Goal: Task Accomplishment & Management: Manage account settings

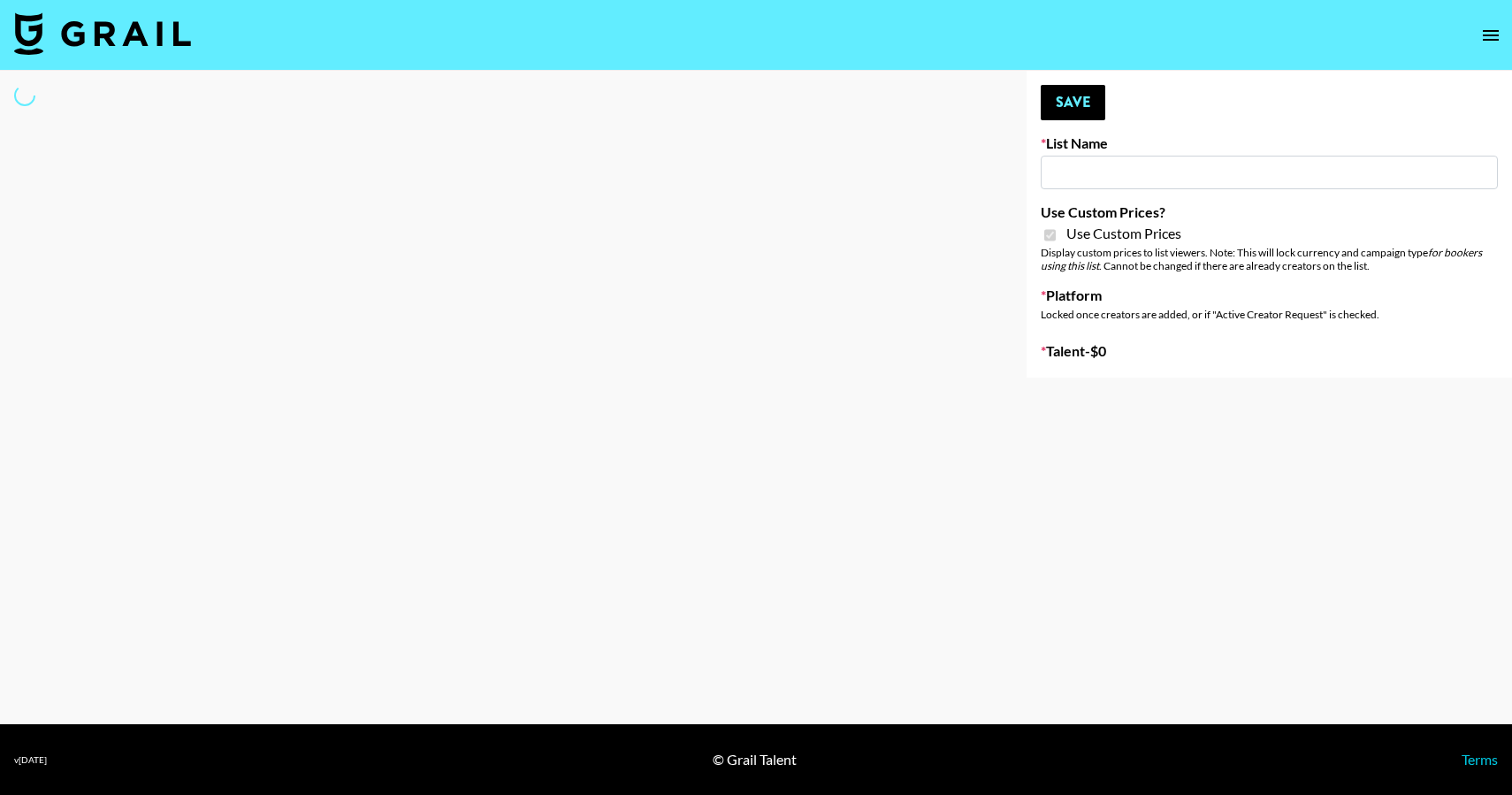
type input "FaceApp"
checkbox input "true"
select select "Brand"
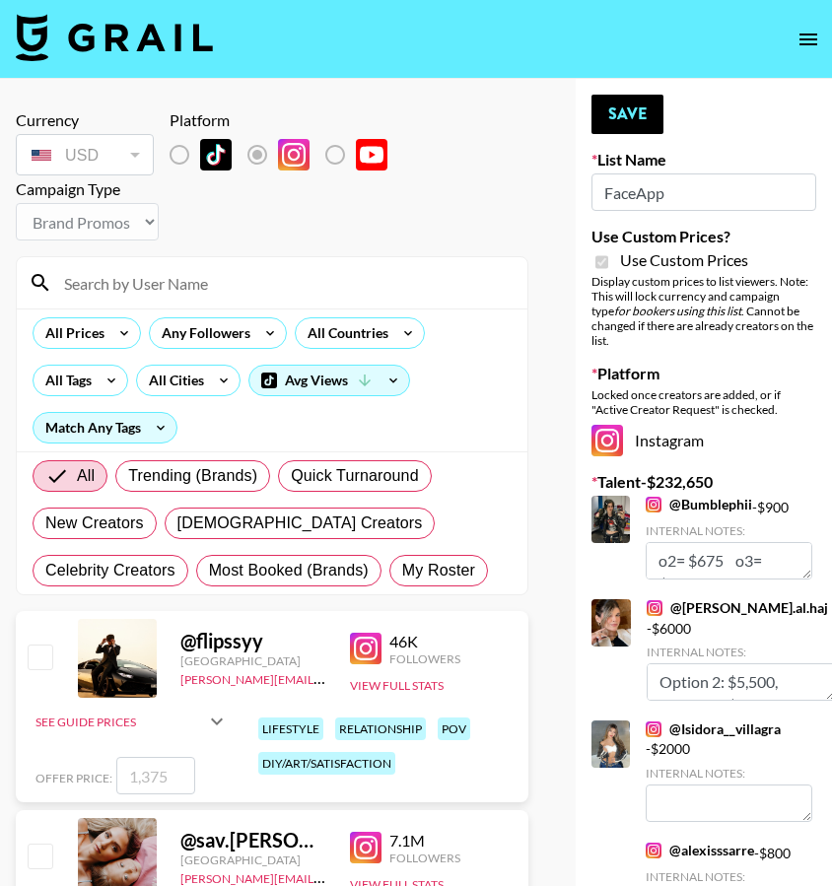
click at [402, 579] on span "My Roster" at bounding box center [438, 571] width 73 height 24
click at [402, 571] on input "My Roster" at bounding box center [402, 571] width 0 height 0
radio input "true"
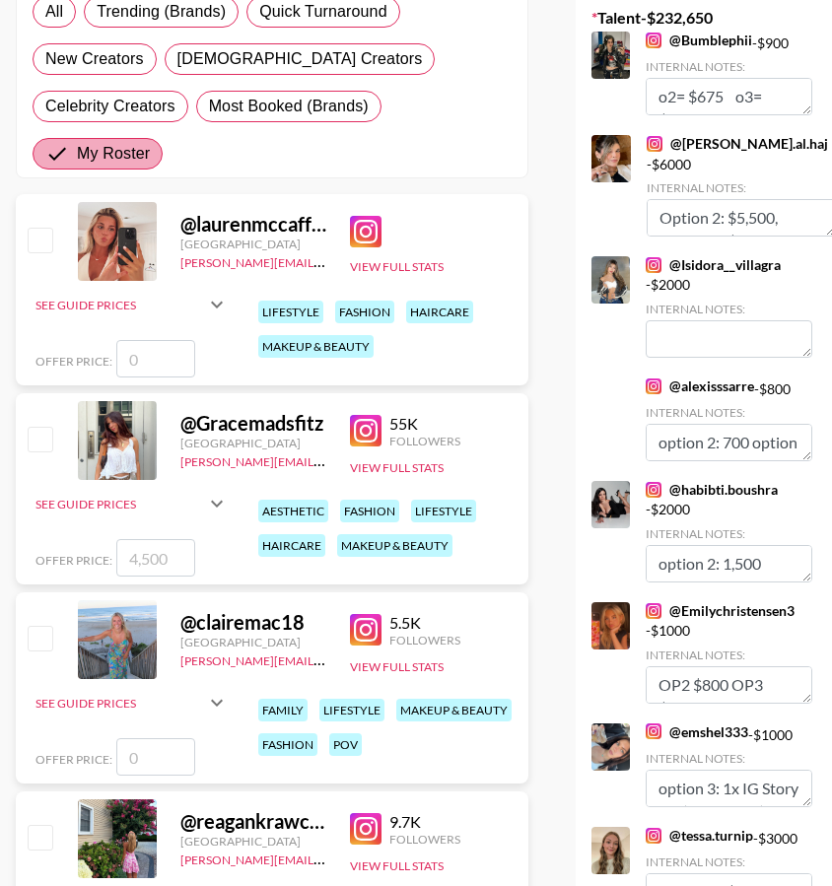
scroll to position [463, 0]
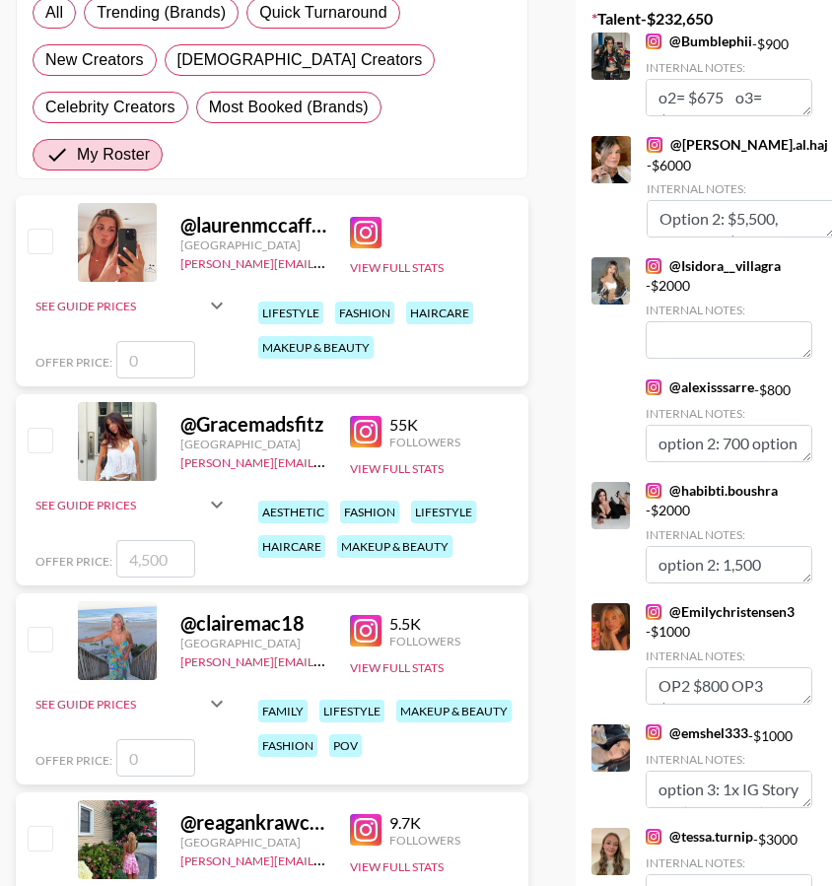
click at [46, 428] on input "checkbox" at bounding box center [40, 440] width 24 height 24
checkbox input "true"
type input "4500"
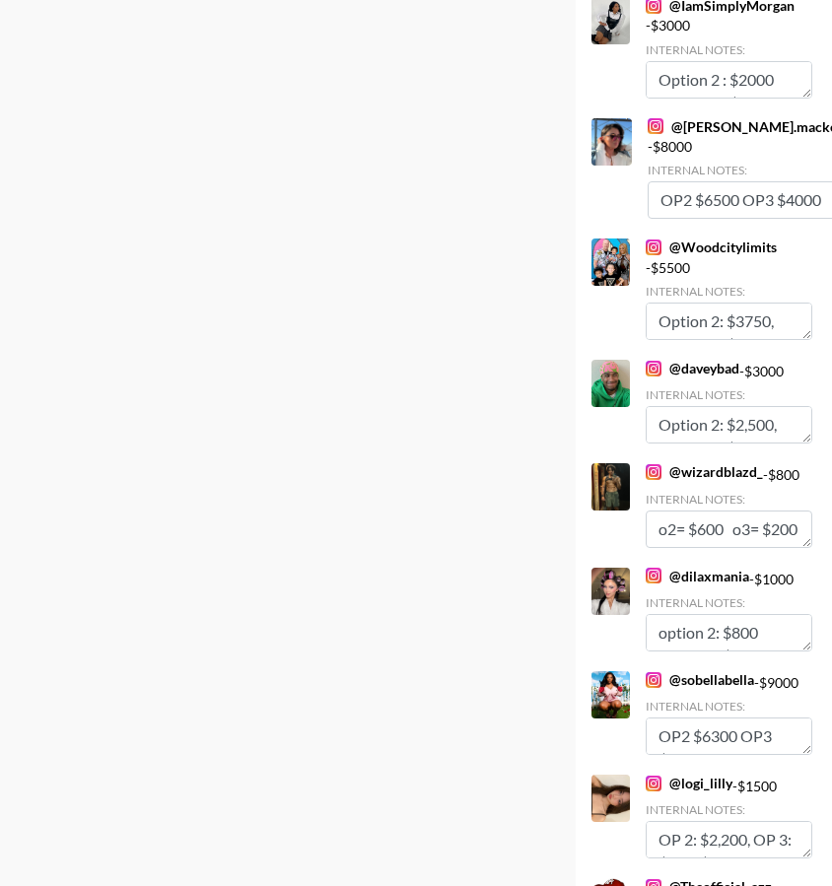
scroll to position [7849, 0]
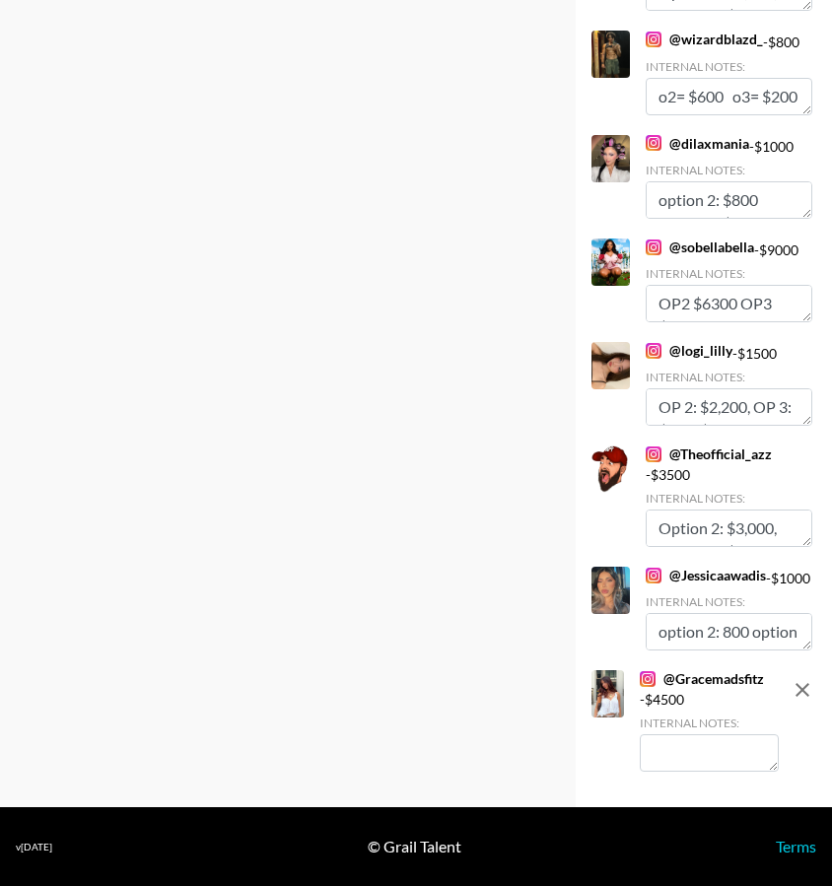
click at [691, 745] on textarea at bounding box center [709, 753] width 139 height 37
type textarea "Option 2: $3,750 Option 3: $2,500"
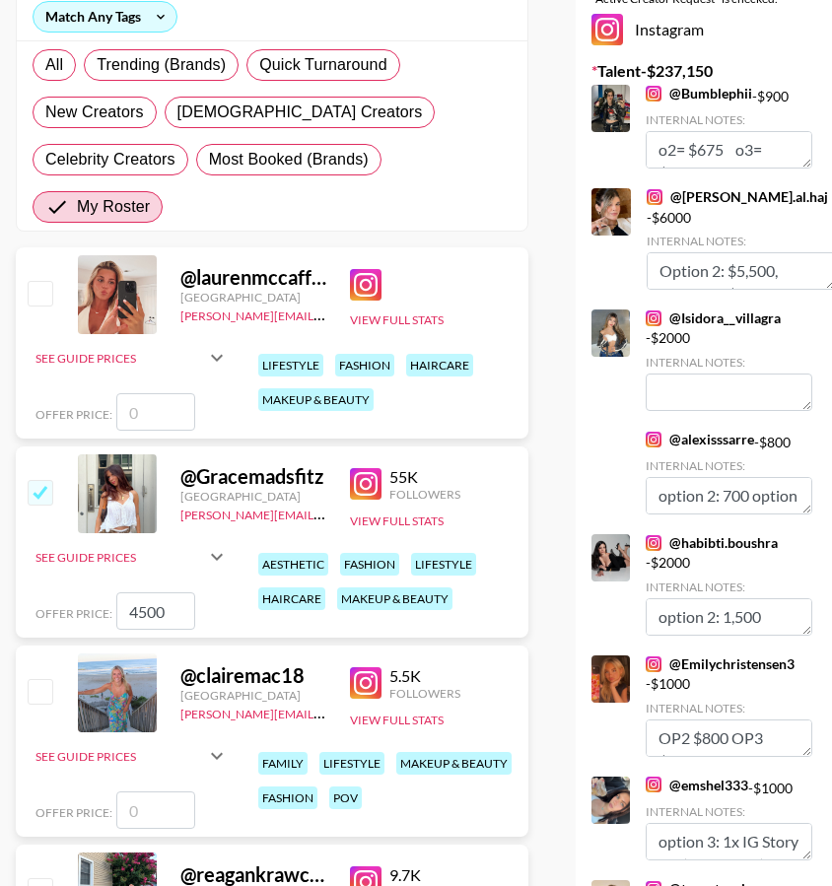
scroll to position [0, 0]
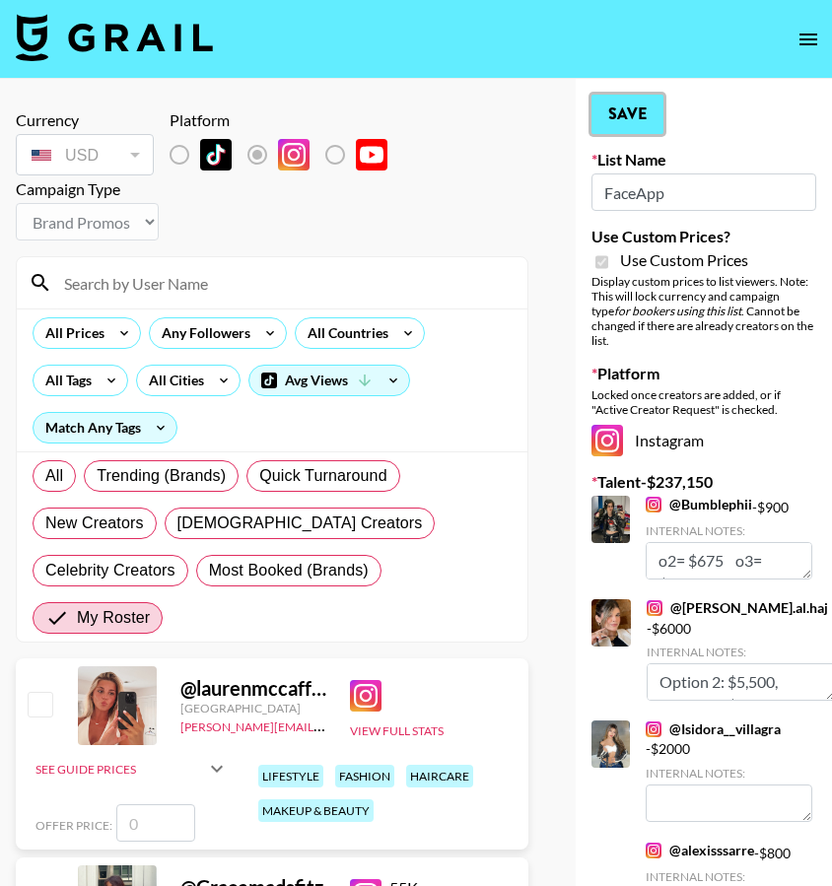
click at [639, 120] on button "Save" at bounding box center [628, 114] width 72 height 39
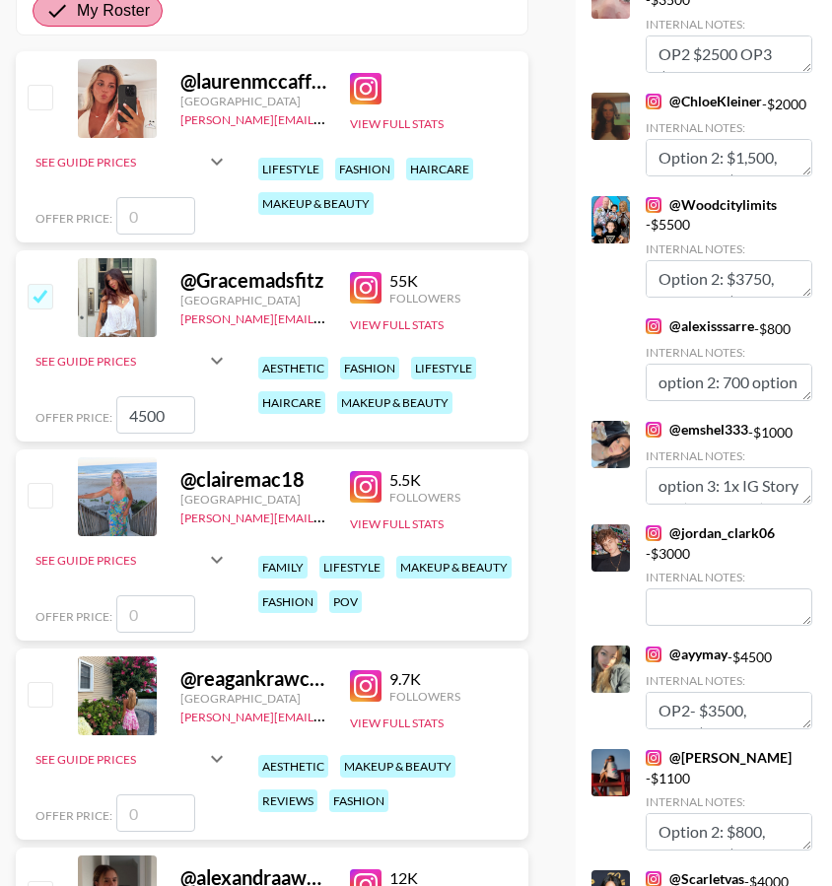
scroll to position [644, 0]
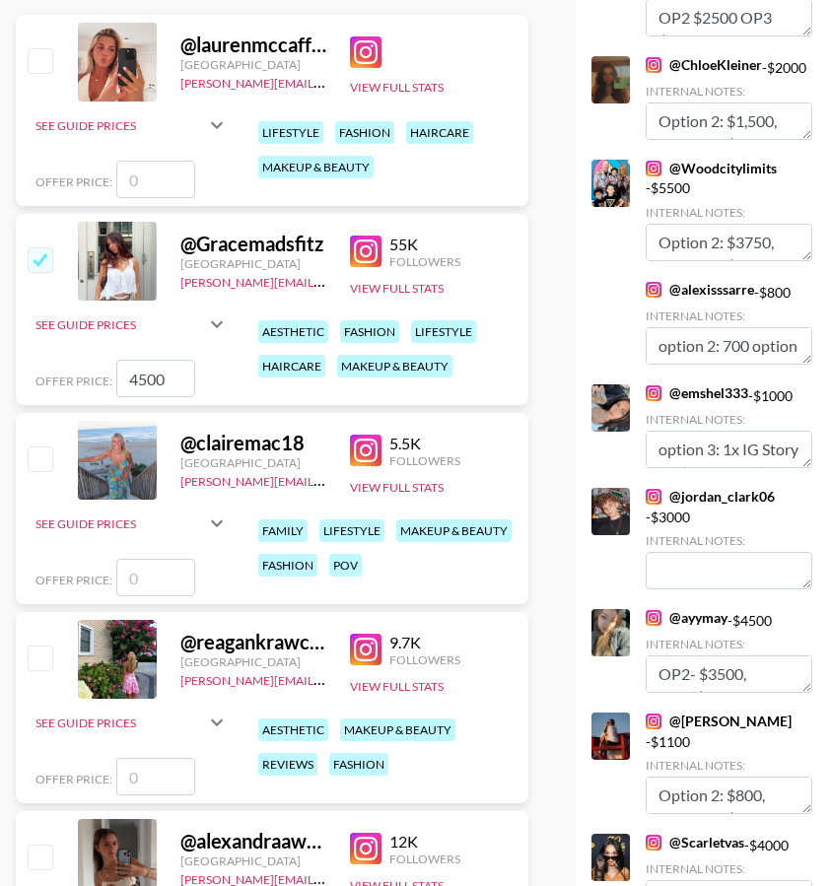
click at [47, 447] on input "checkbox" at bounding box center [40, 459] width 24 height 24
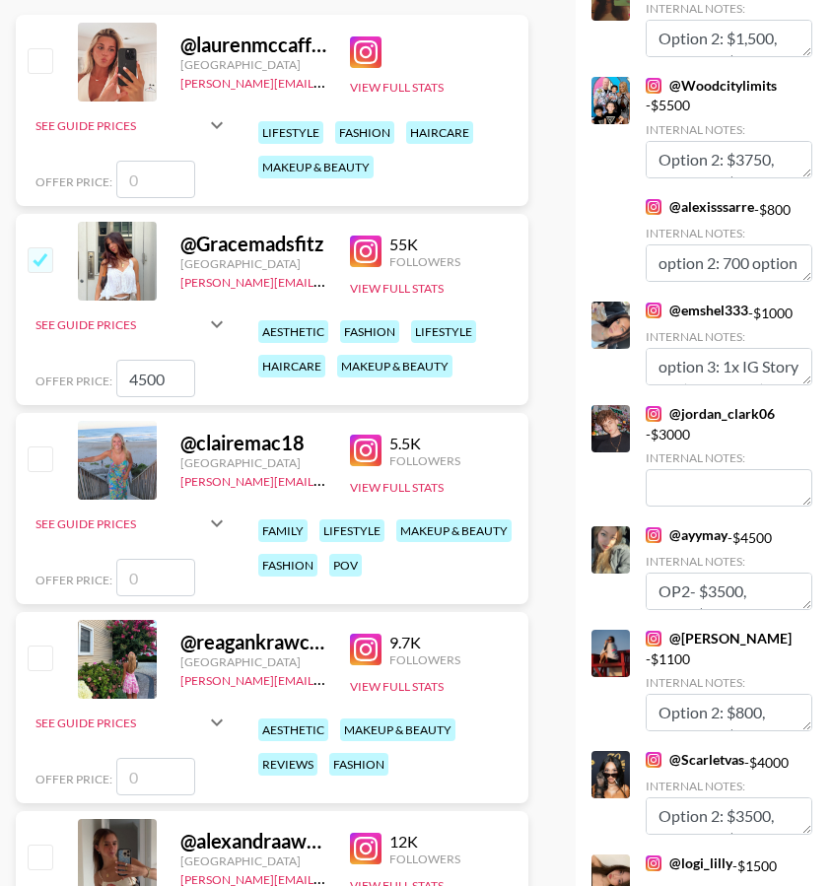
click at [47, 447] on input "checkbox" at bounding box center [40, 459] width 24 height 24
checkbox input "false"
click at [43, 643] on div at bounding box center [39, 660] width 31 height 34
click at [43, 646] on input "checkbox" at bounding box center [40, 658] width 24 height 24
checkbox input "false"
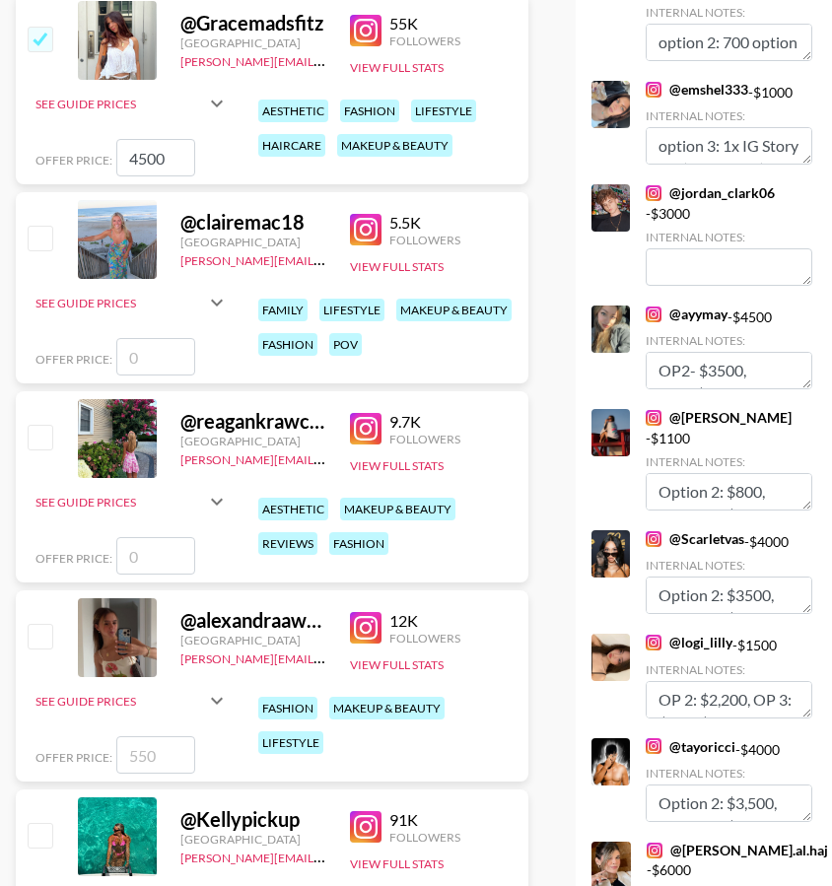
scroll to position [898, 0]
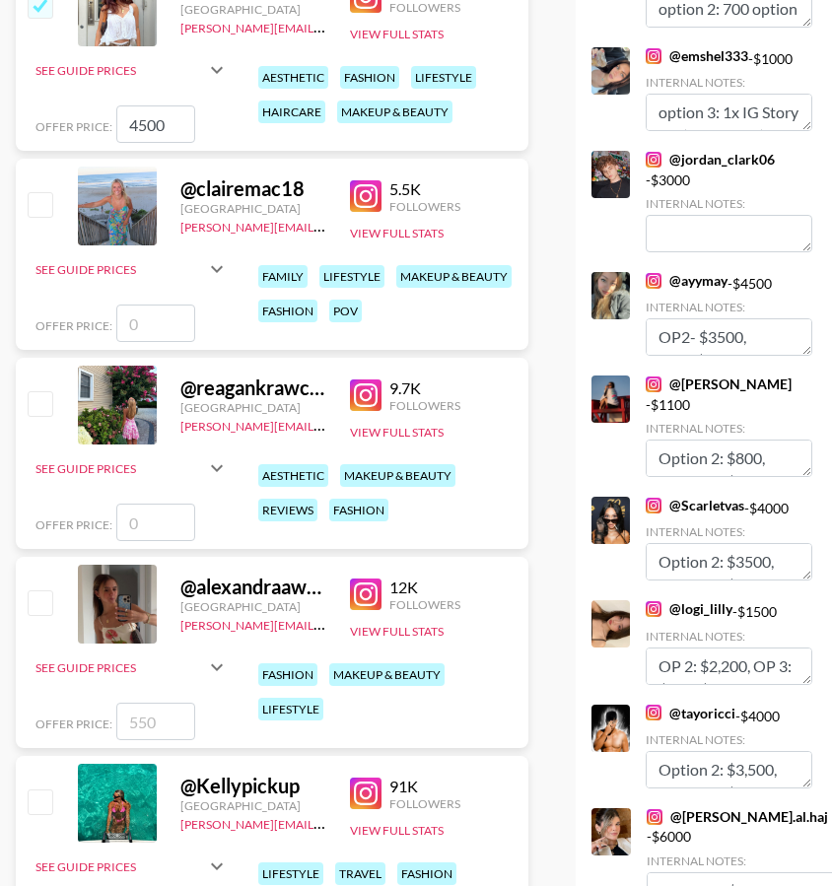
click at [42, 591] on input "checkbox" at bounding box center [40, 603] width 24 height 24
checkbox input "true"
type input "550"
click at [42, 591] on input "checkbox" at bounding box center [40, 603] width 24 height 24
checkbox input "false"
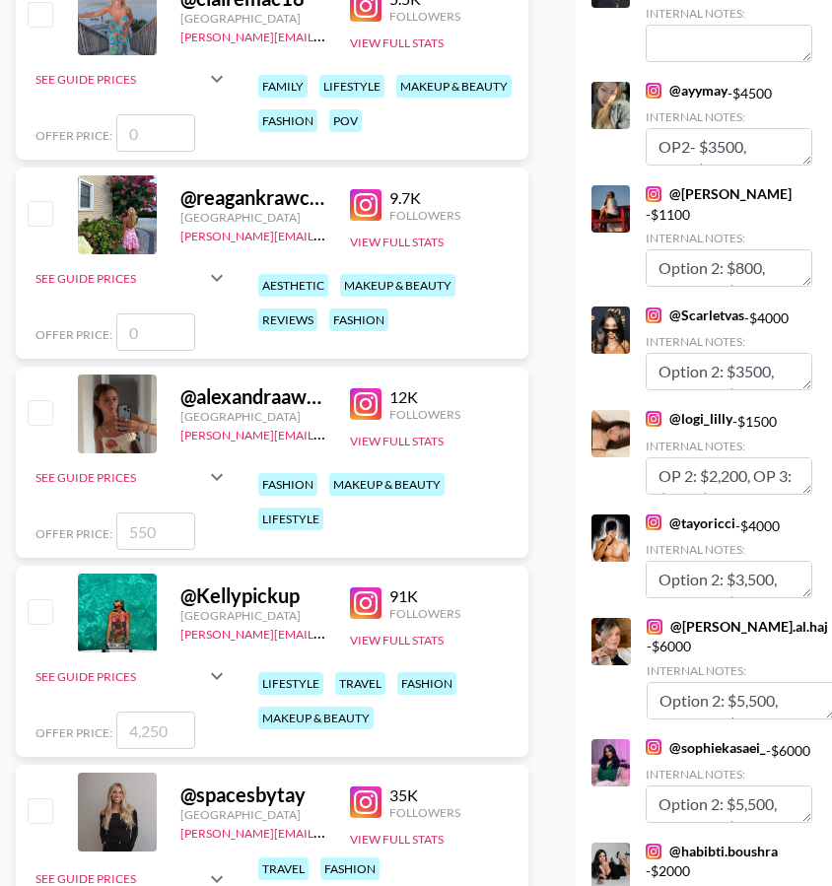
scroll to position [1120, 0]
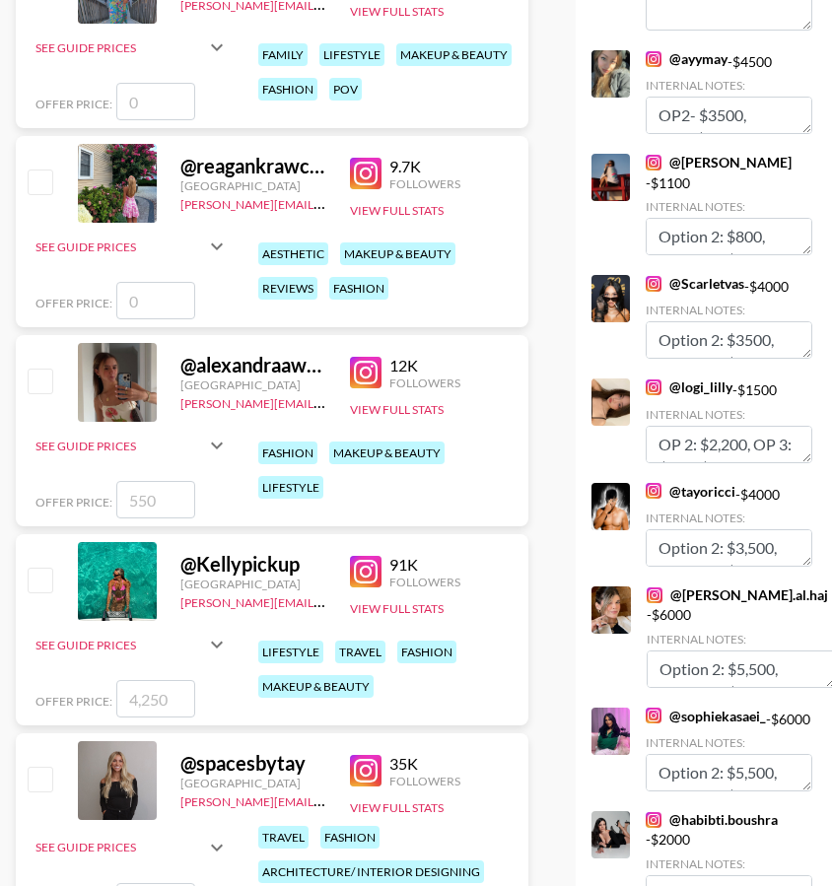
click at [43, 568] on input "checkbox" at bounding box center [40, 580] width 24 height 24
checkbox input "true"
type input "4250"
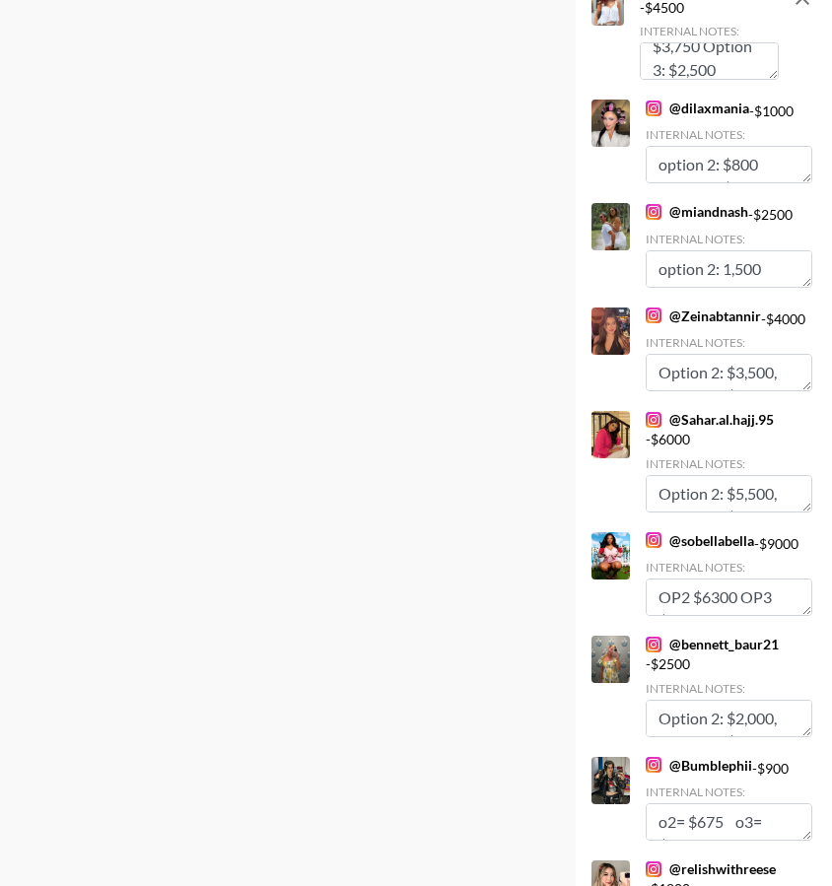
scroll to position [7970, 0]
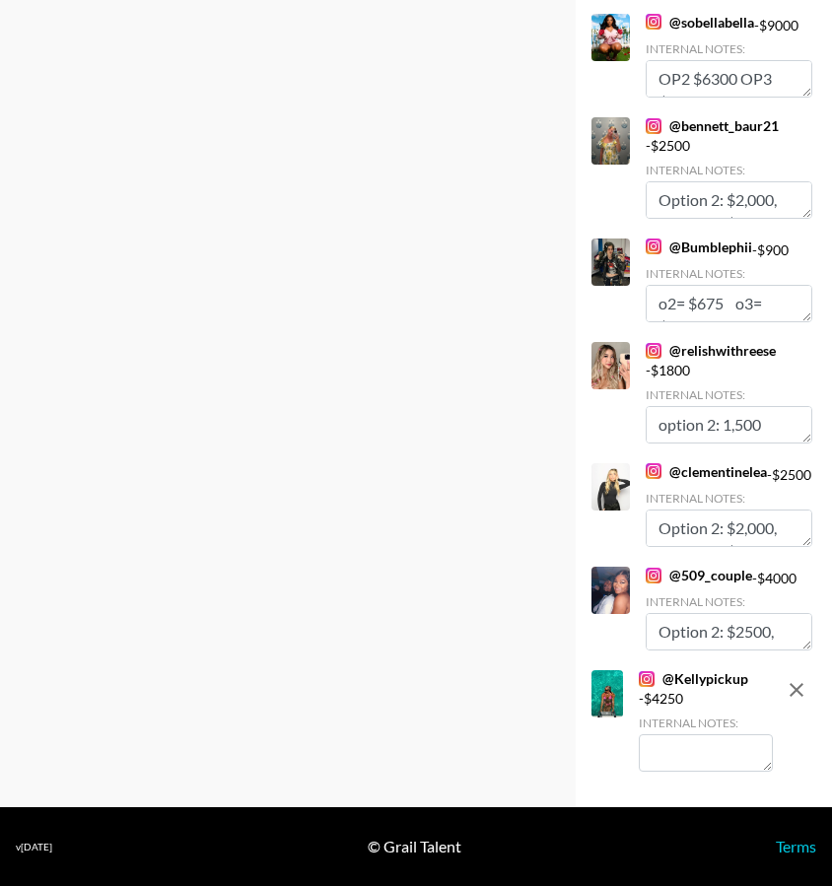
click at [693, 765] on textarea at bounding box center [706, 753] width 135 height 37
type textarea "Option 2: $3,500 Option 3: $2,500"
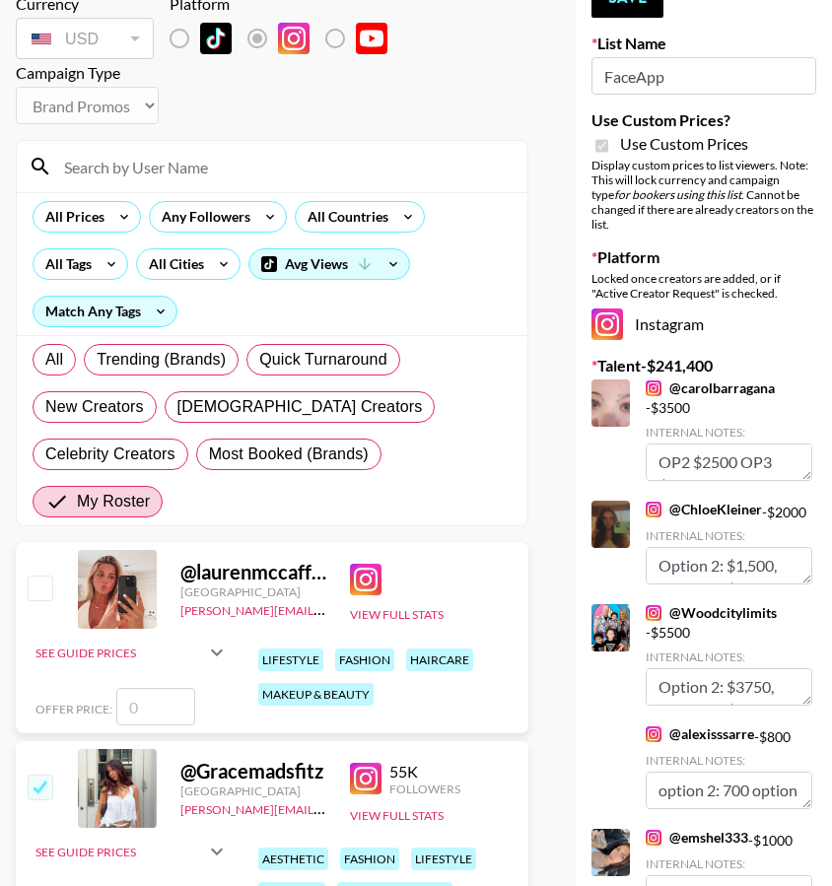
scroll to position [0, 0]
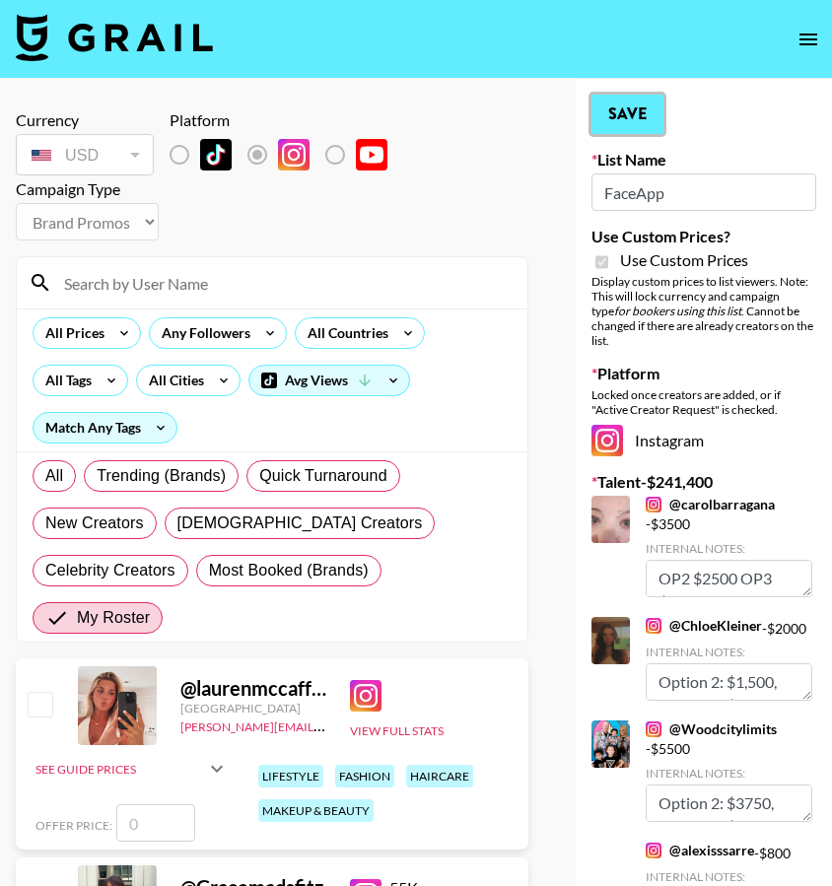
click at [645, 117] on button "Save" at bounding box center [628, 114] width 72 height 39
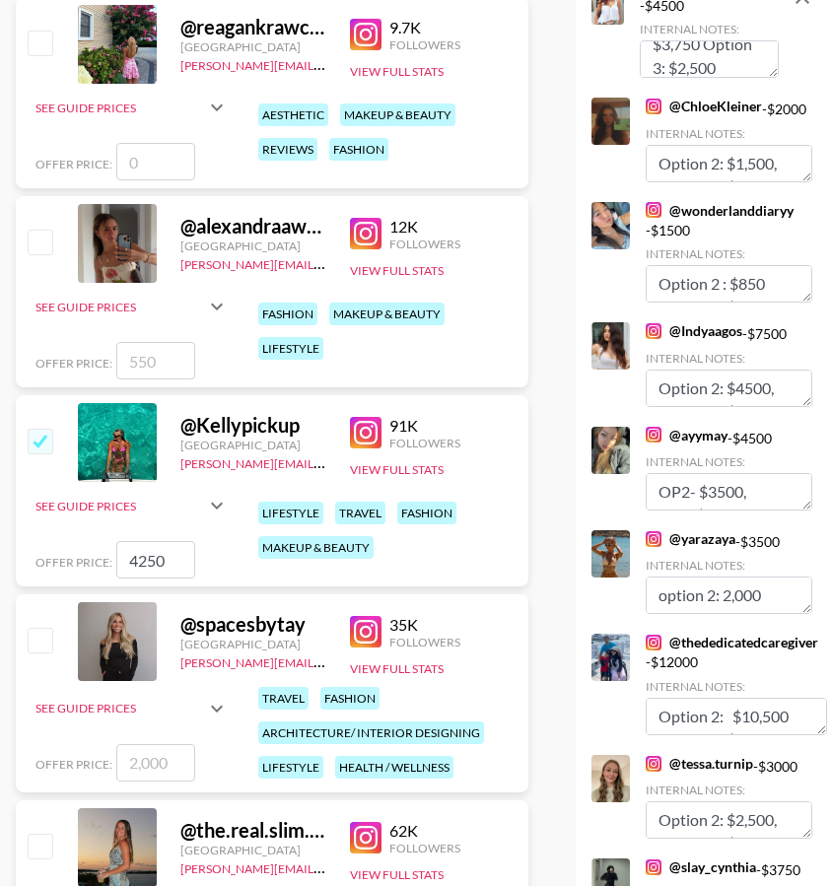
scroll to position [1503, 0]
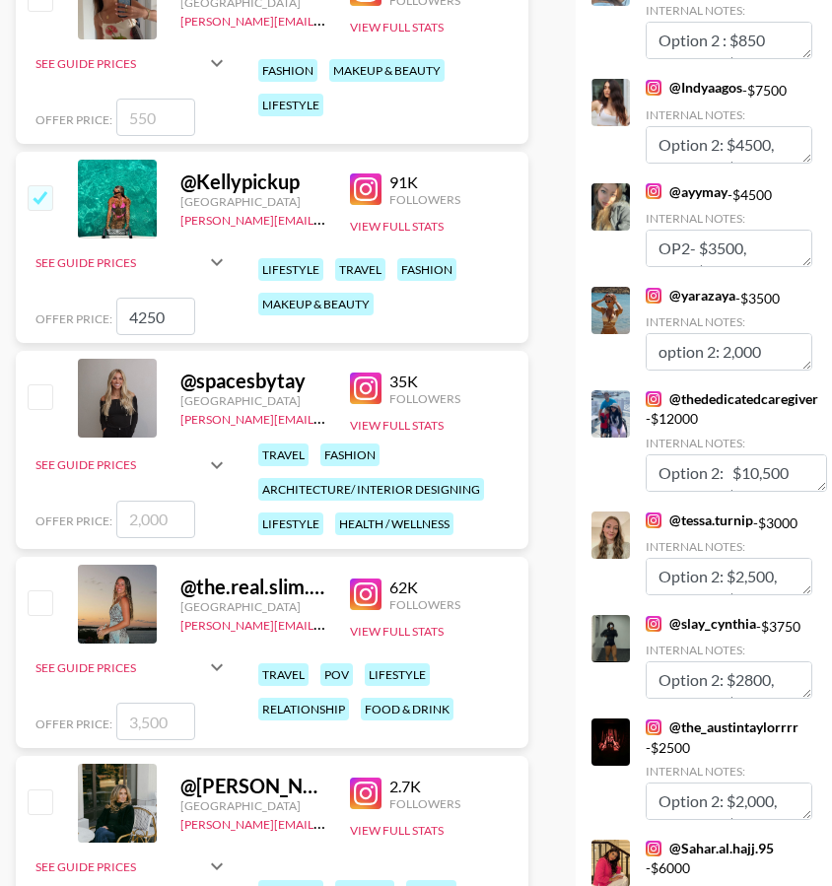
click at [43, 382] on div at bounding box center [39, 399] width 31 height 34
click at [41, 385] on input "checkbox" at bounding box center [40, 397] width 24 height 24
checkbox input "true"
type input "2000"
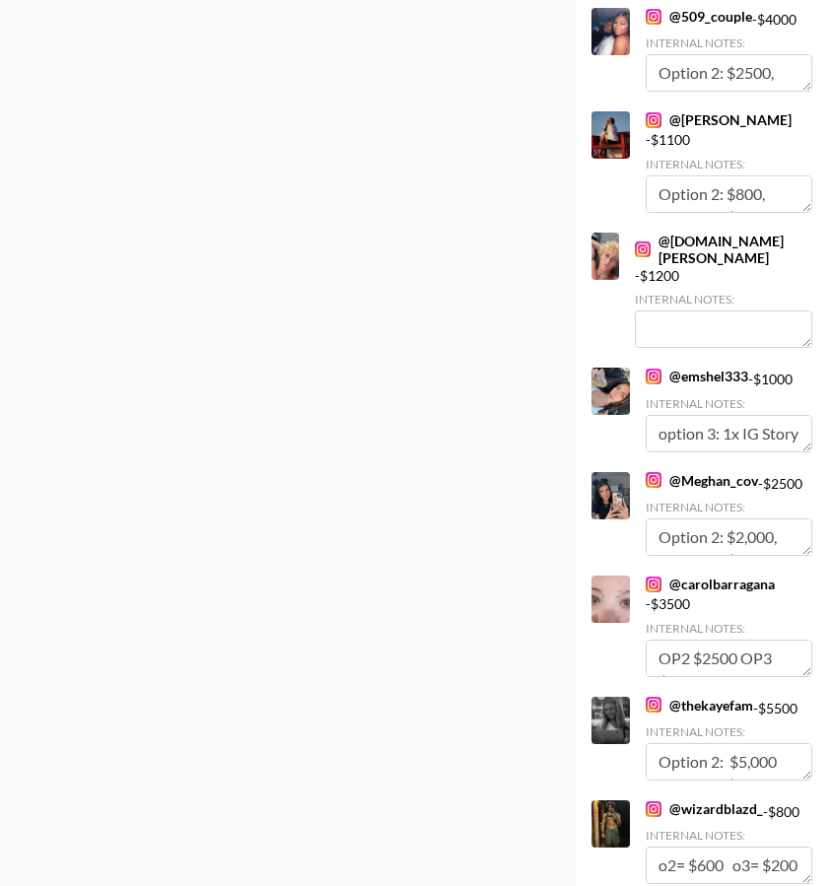
scroll to position [8092, 0]
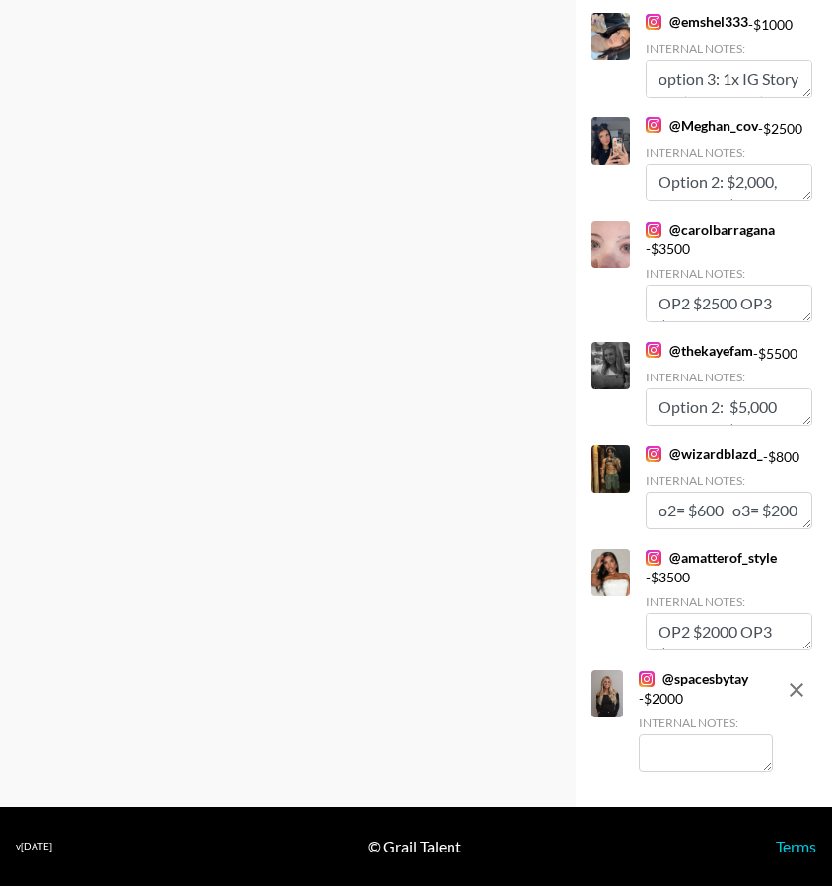
click at [693, 754] on textarea at bounding box center [706, 753] width 135 height 37
type textarea "Option 2: $1,500 Option 3: $750"
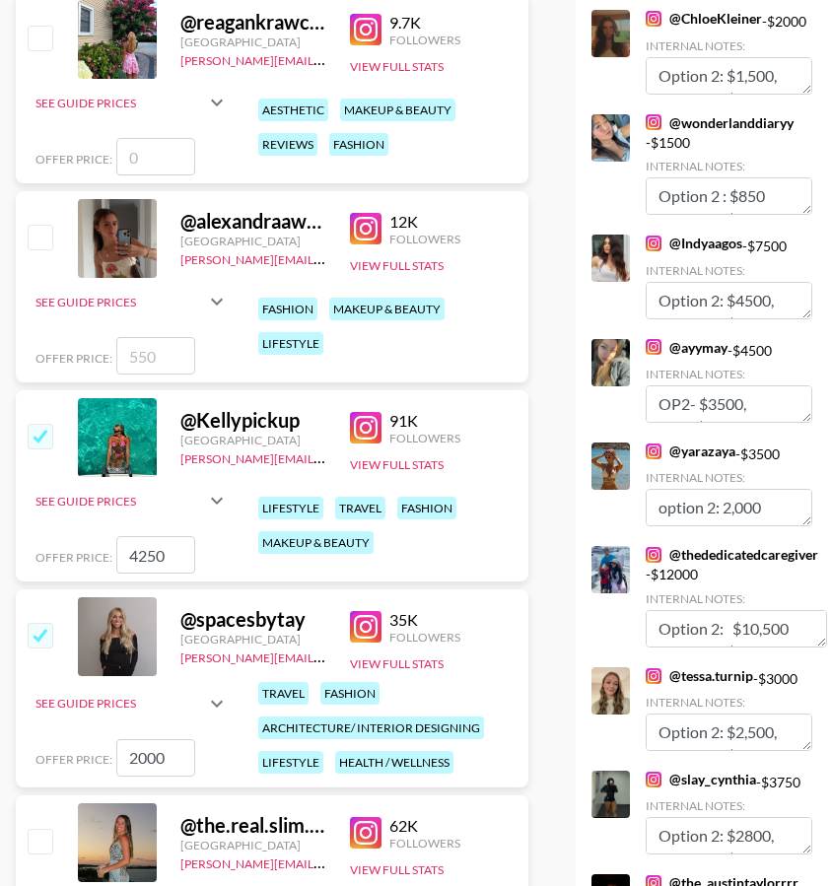
scroll to position [0, 0]
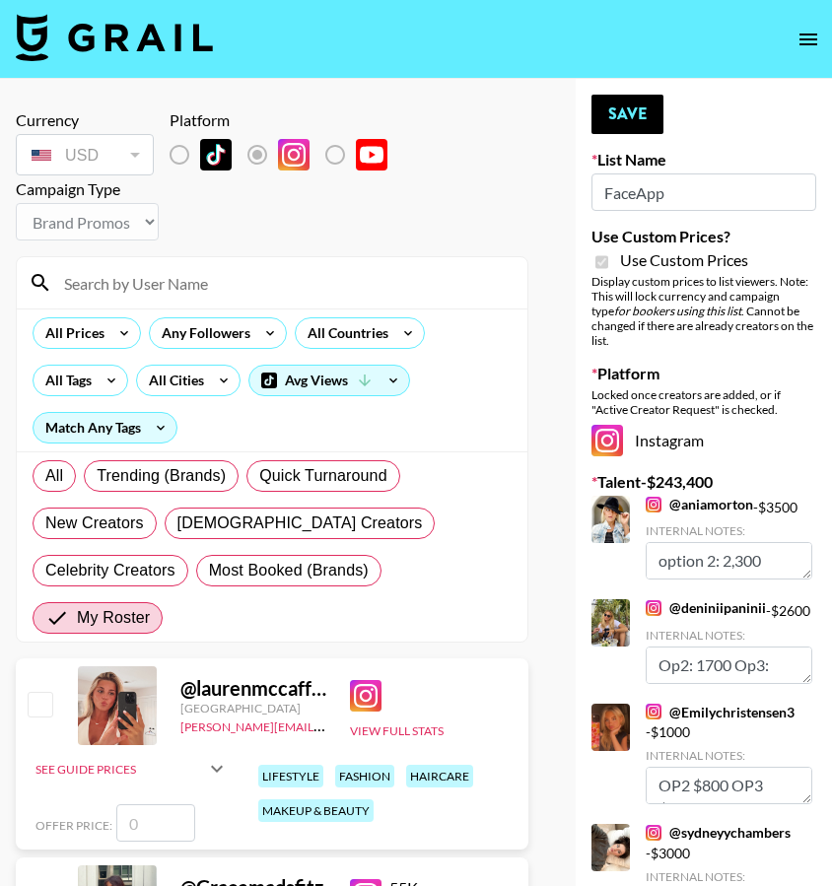
click at [643, 124] on button "Save" at bounding box center [628, 114] width 72 height 39
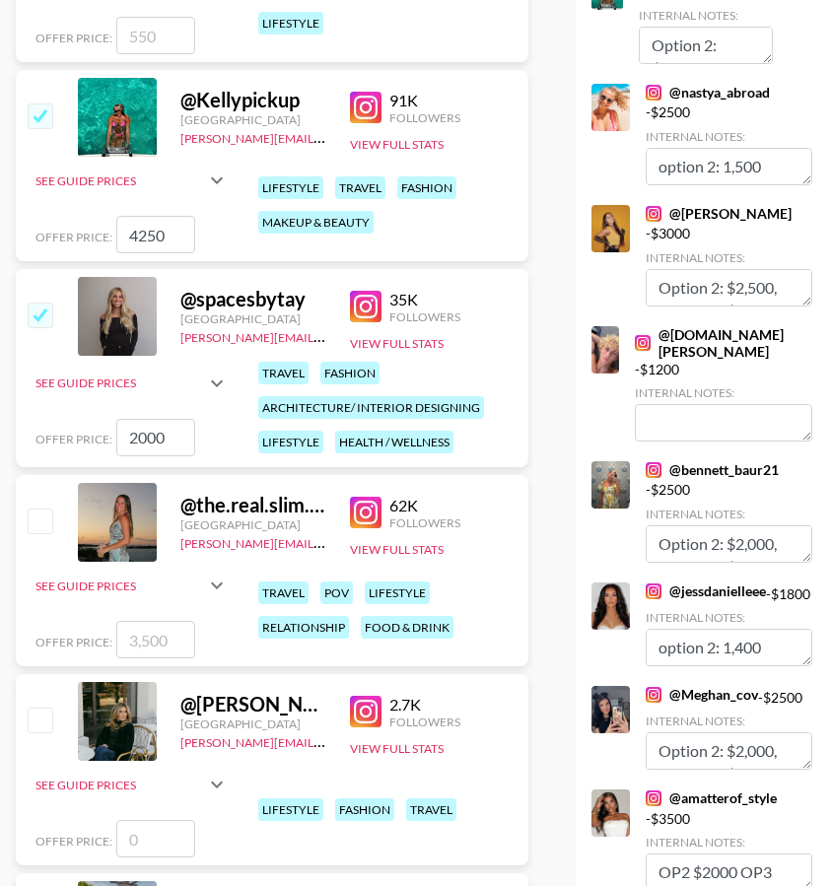
scroll to position [1589, 0]
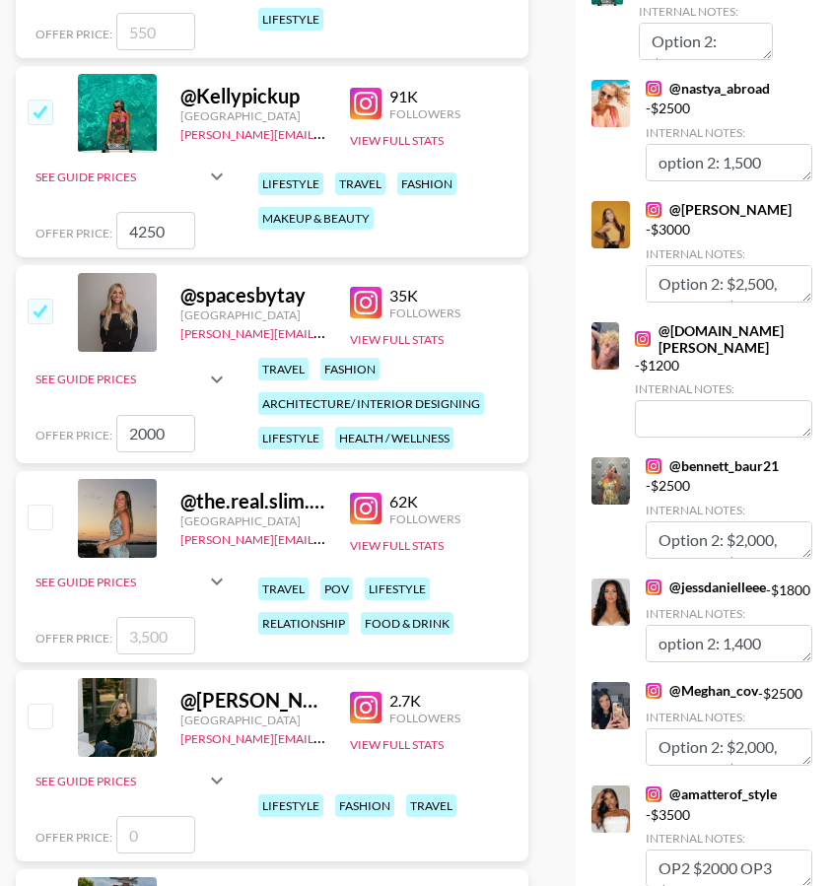
click at [39, 505] on input "checkbox" at bounding box center [40, 517] width 24 height 24
checkbox input "true"
type input "3500"
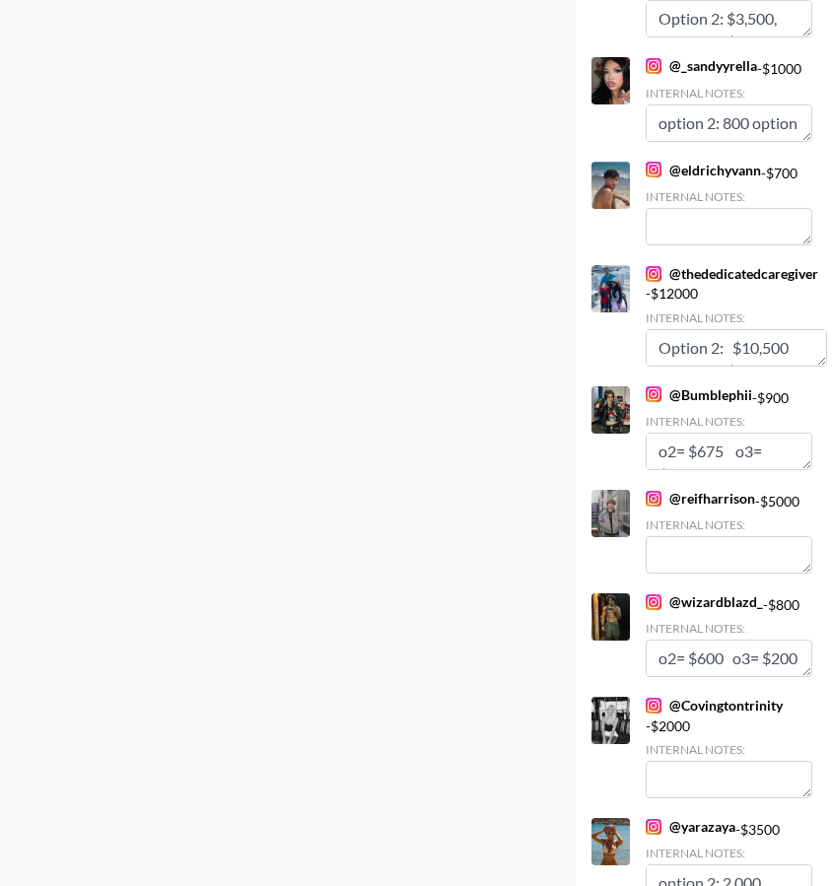
scroll to position [8213, 0]
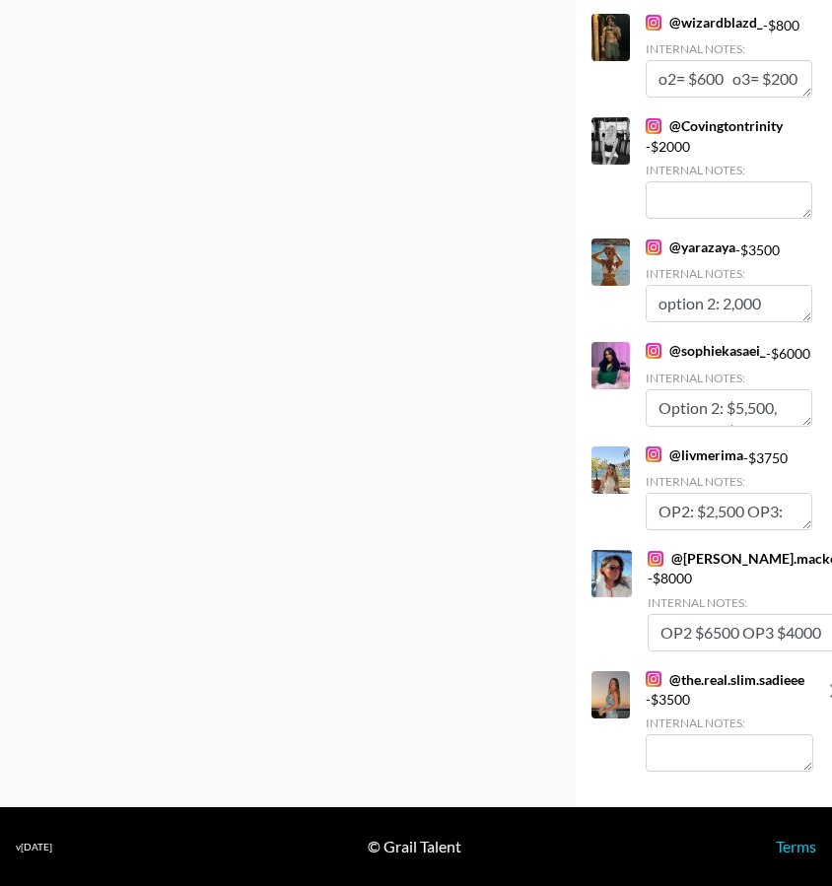
click at [726, 746] on textarea at bounding box center [730, 753] width 168 height 37
type textarea "Option 2: $2,750 Option 3: $1,000"
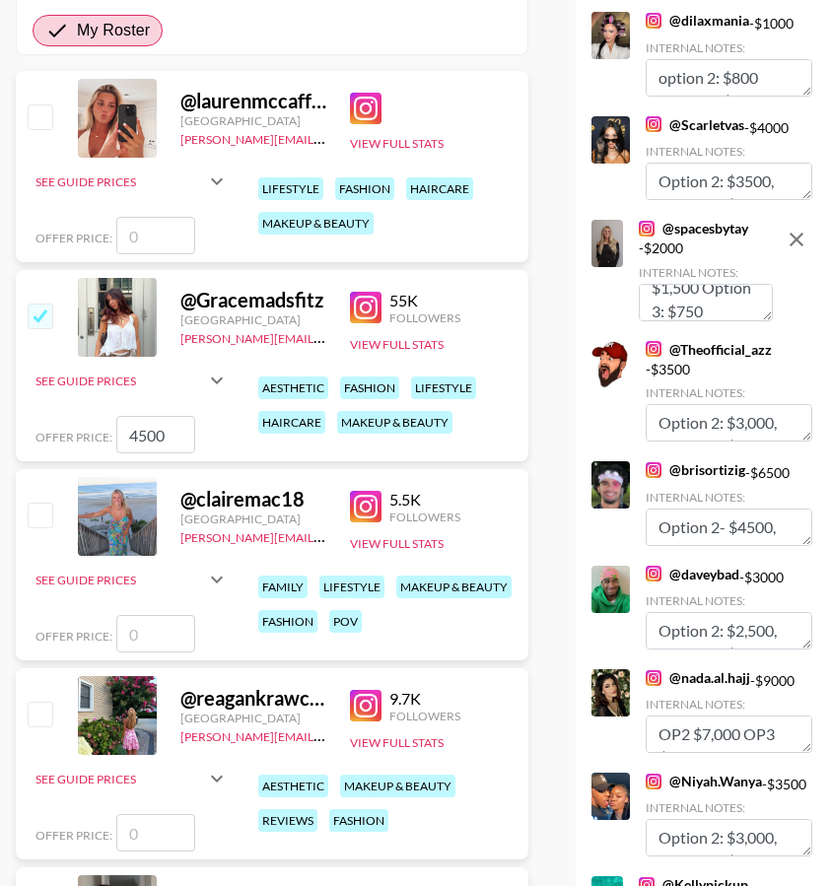
scroll to position [0, 0]
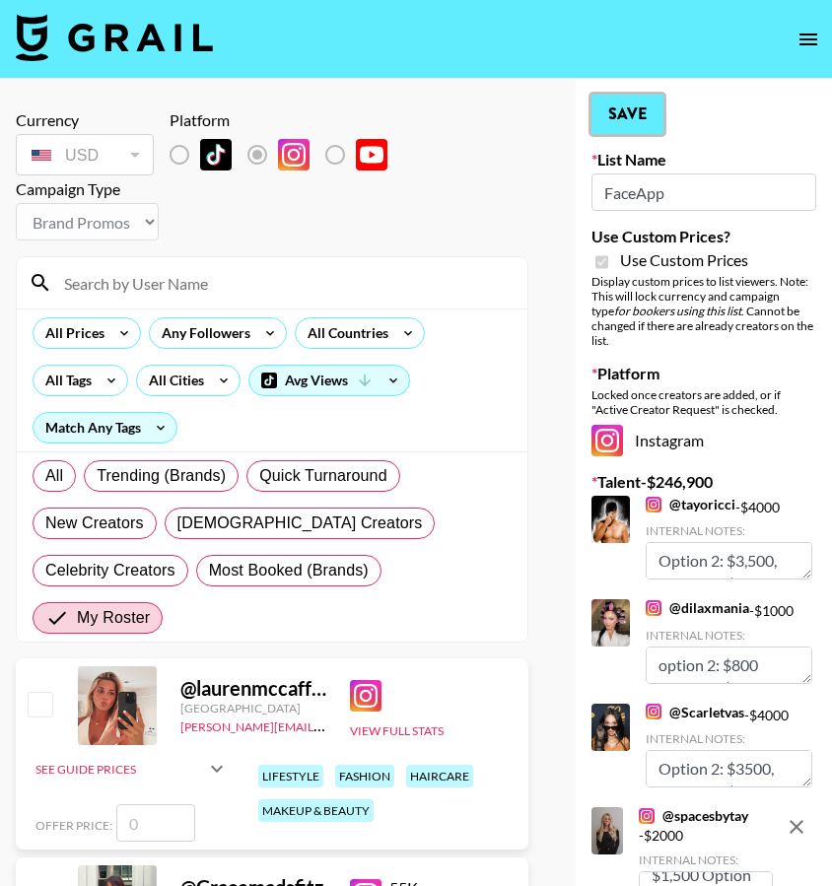
click at [625, 117] on button "Save" at bounding box center [628, 114] width 72 height 39
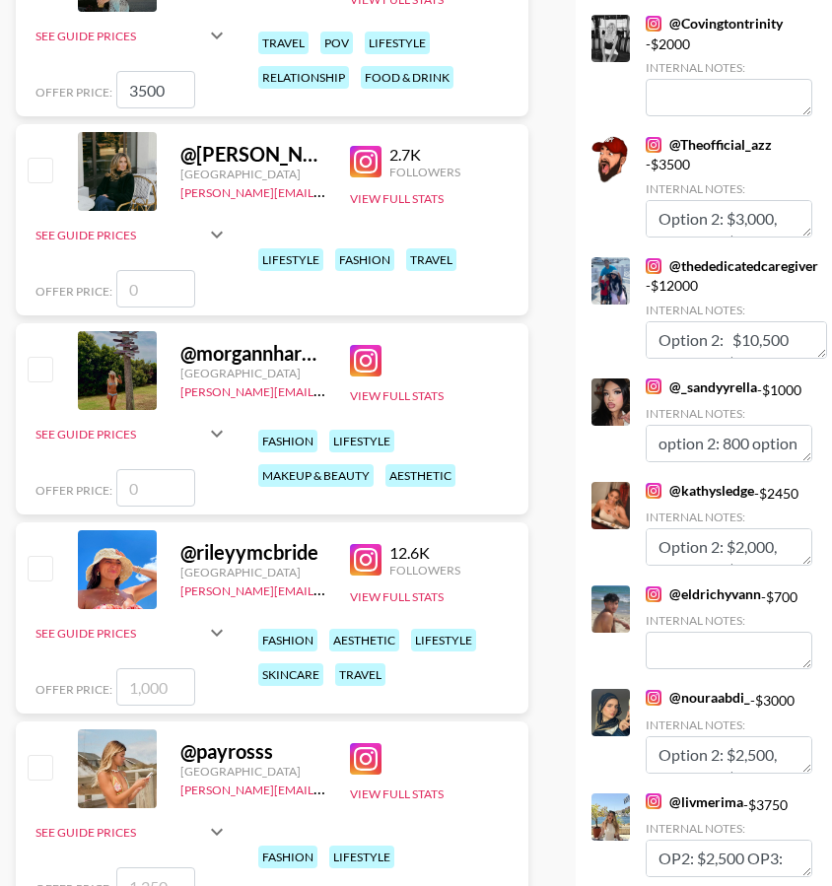
scroll to position [2146, 0]
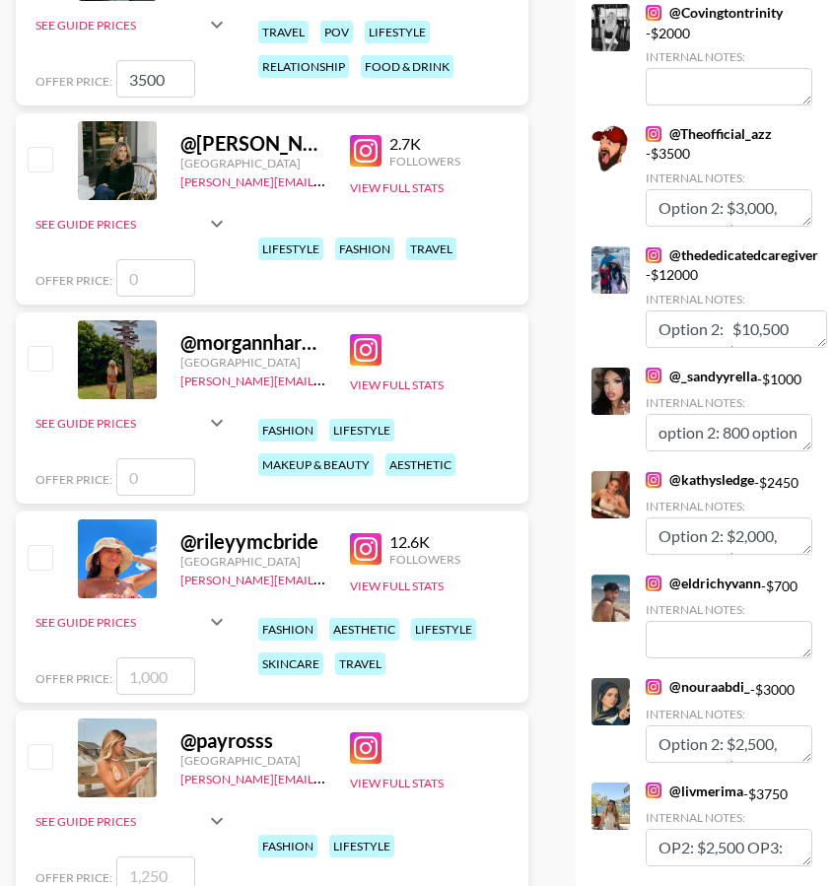
click at [31, 545] on input "checkbox" at bounding box center [40, 557] width 24 height 24
checkbox input "true"
type input "1000"
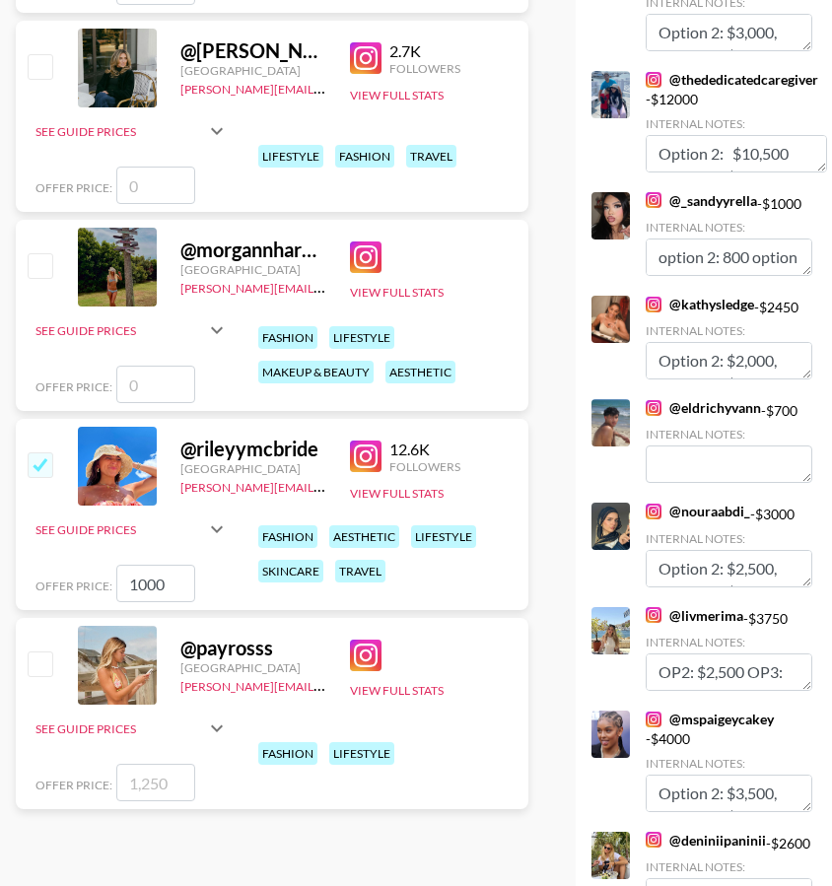
scroll to position [2334, 0]
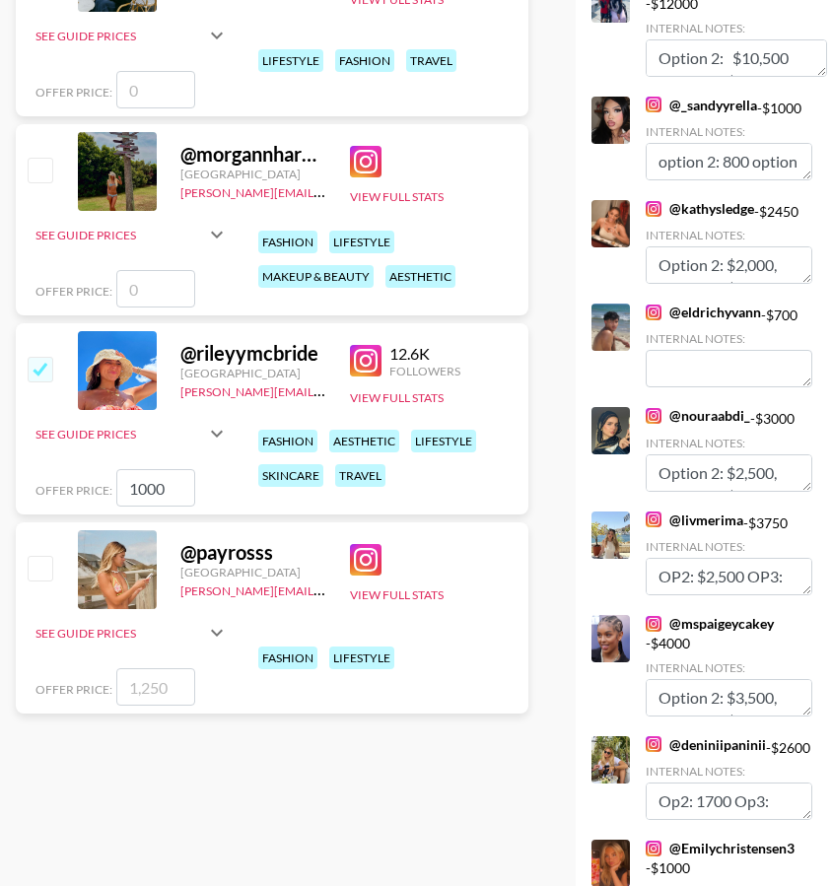
click at [44, 556] on input "checkbox" at bounding box center [40, 568] width 24 height 24
checkbox input "true"
type input "1250"
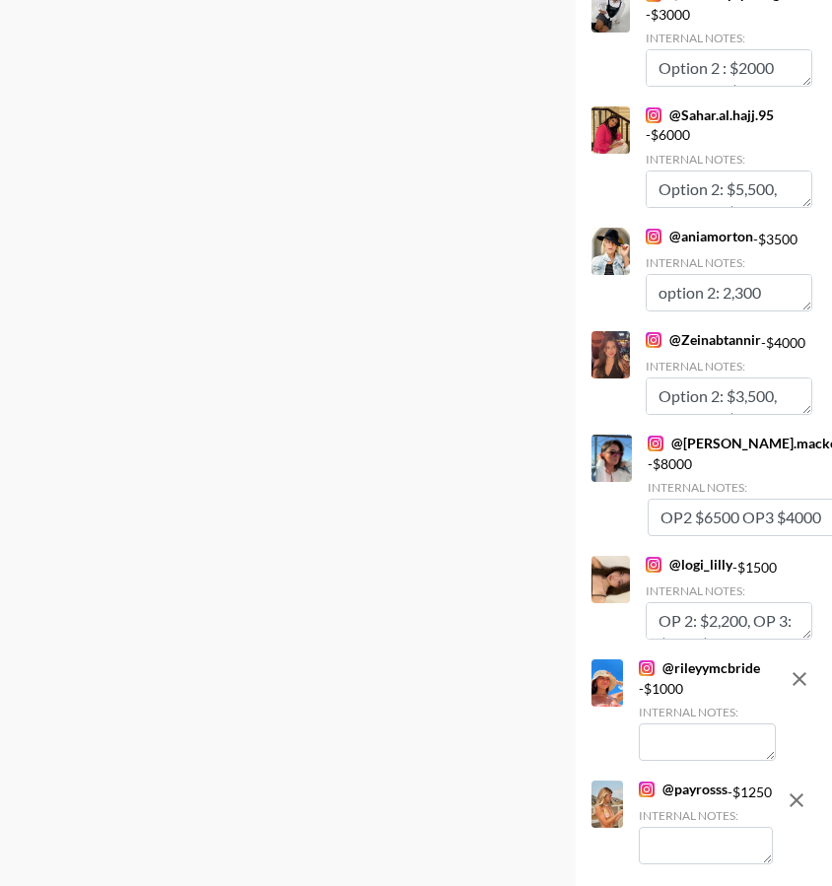
scroll to position [8454, 0]
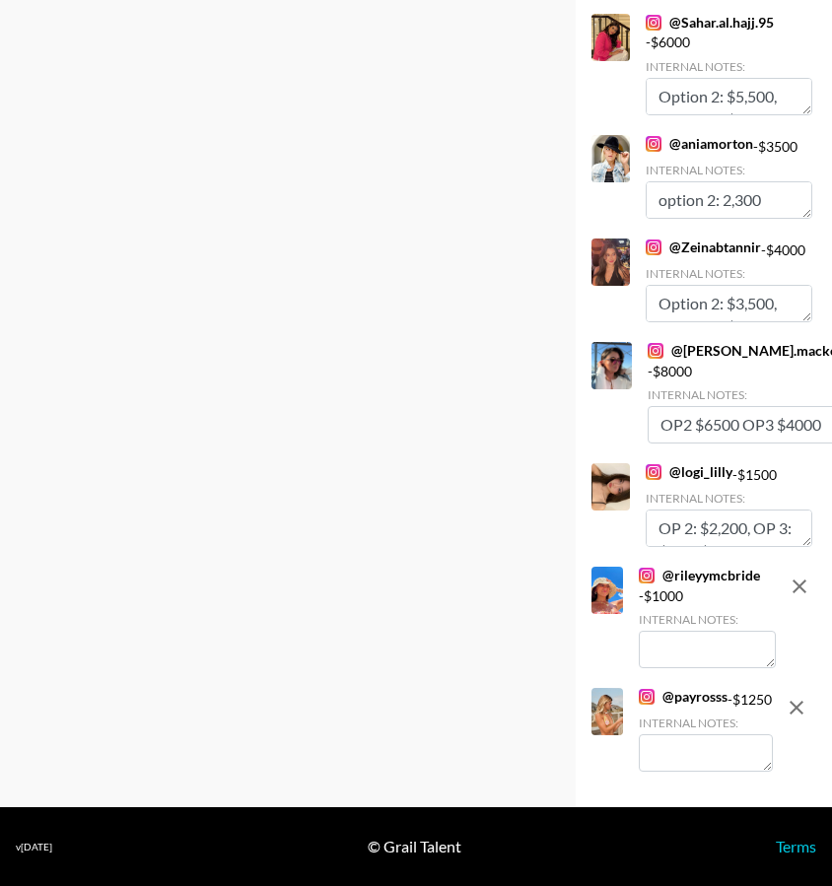
click at [666, 634] on textarea at bounding box center [707, 649] width 137 height 37
type textarea "Option 2: $750 Option 3: $500"
click at [660, 768] on textarea at bounding box center [706, 753] width 135 height 37
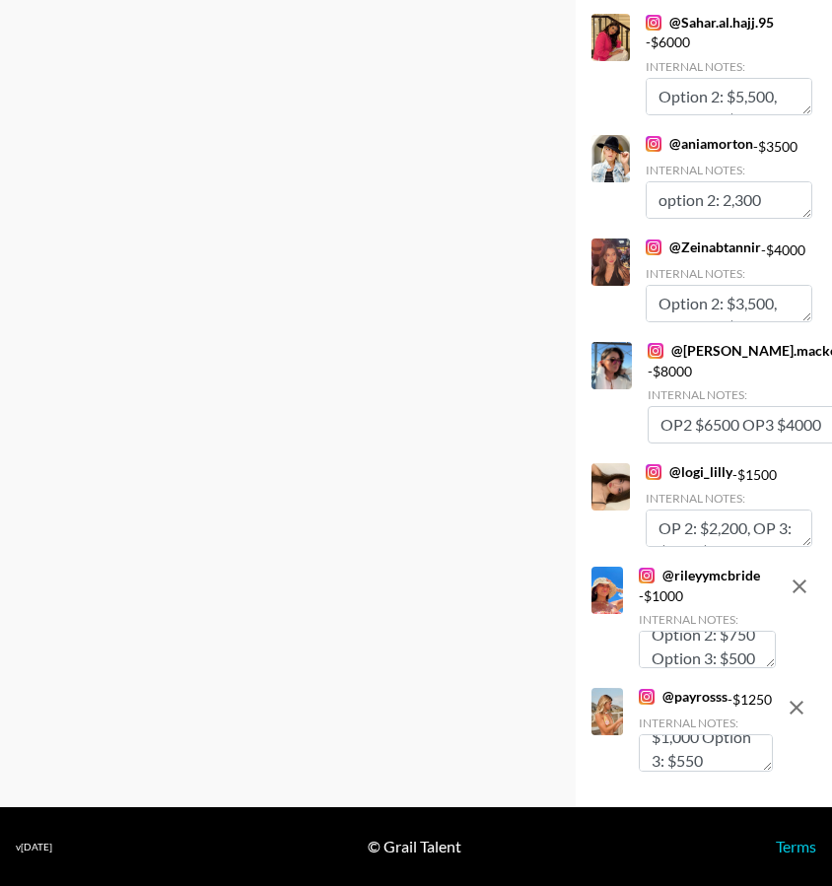
type textarea "Option 2: $1,000 Option 3: $550"
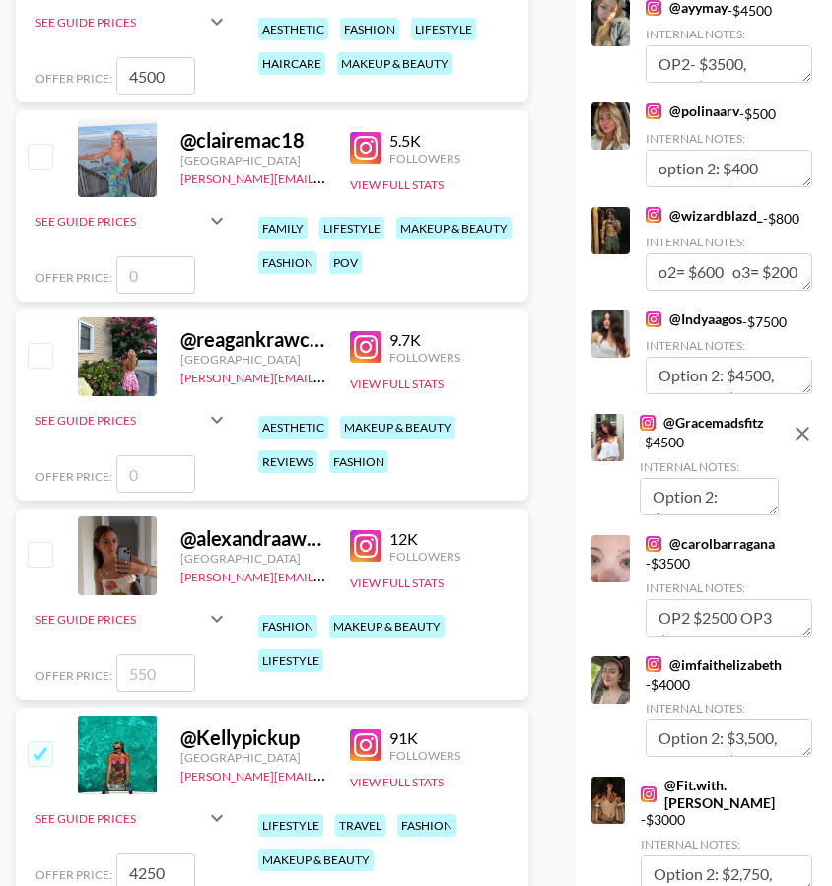
scroll to position [0, 0]
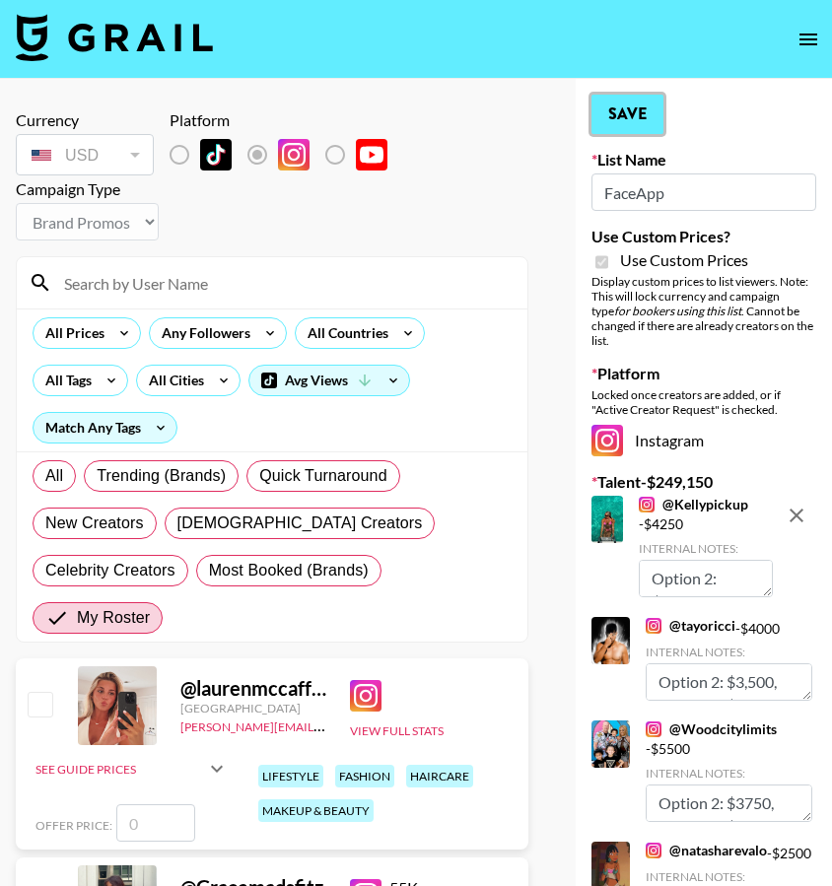
click at [637, 102] on button "Save" at bounding box center [628, 114] width 72 height 39
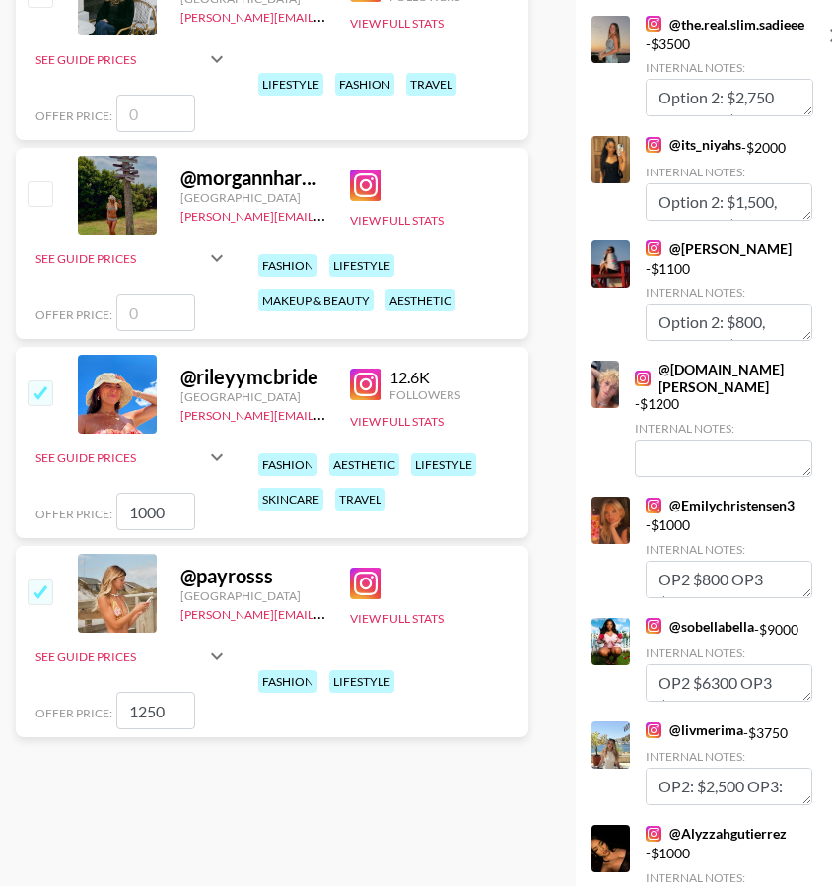
scroll to position [2254, 0]
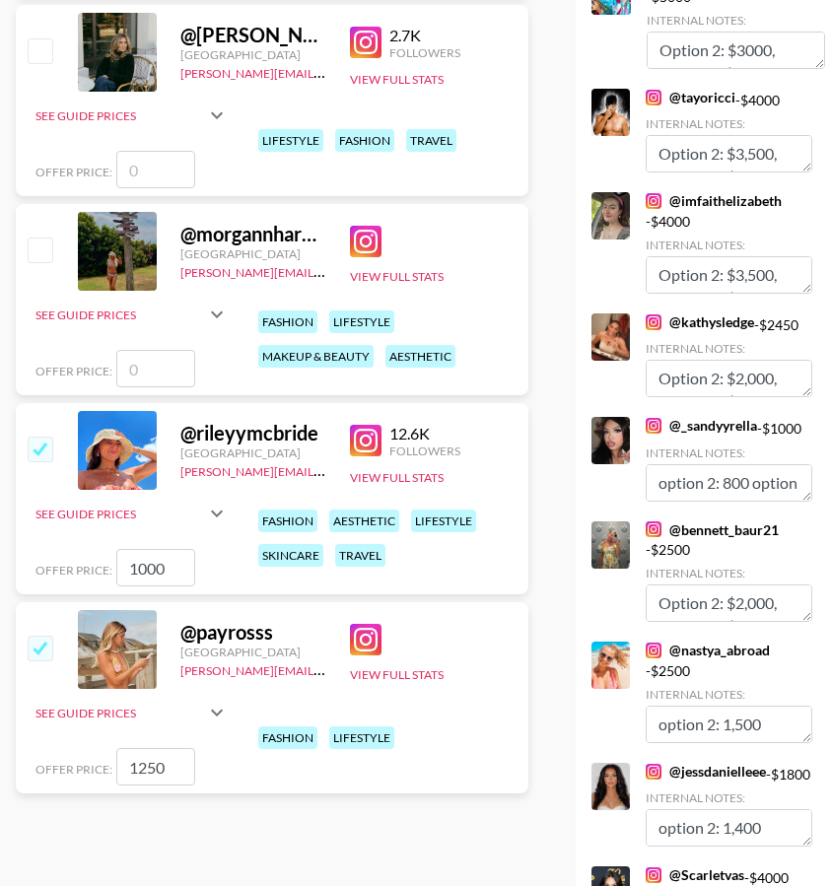
type textarea "Option 2: $3,750 Option 3: $1,800"
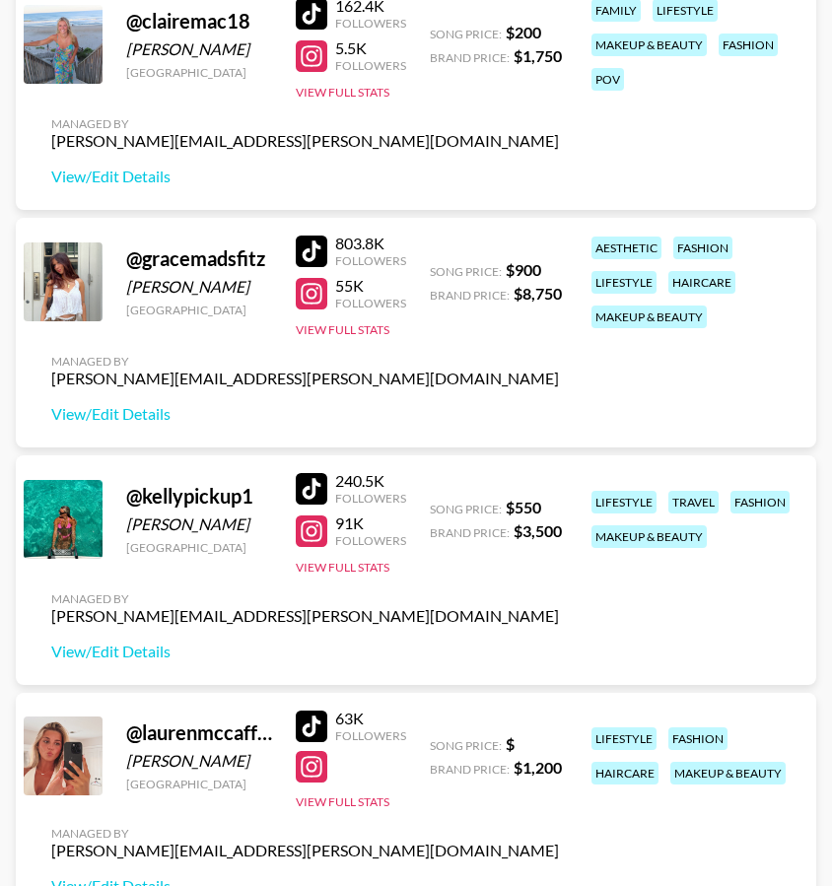
scroll to position [526, 0]
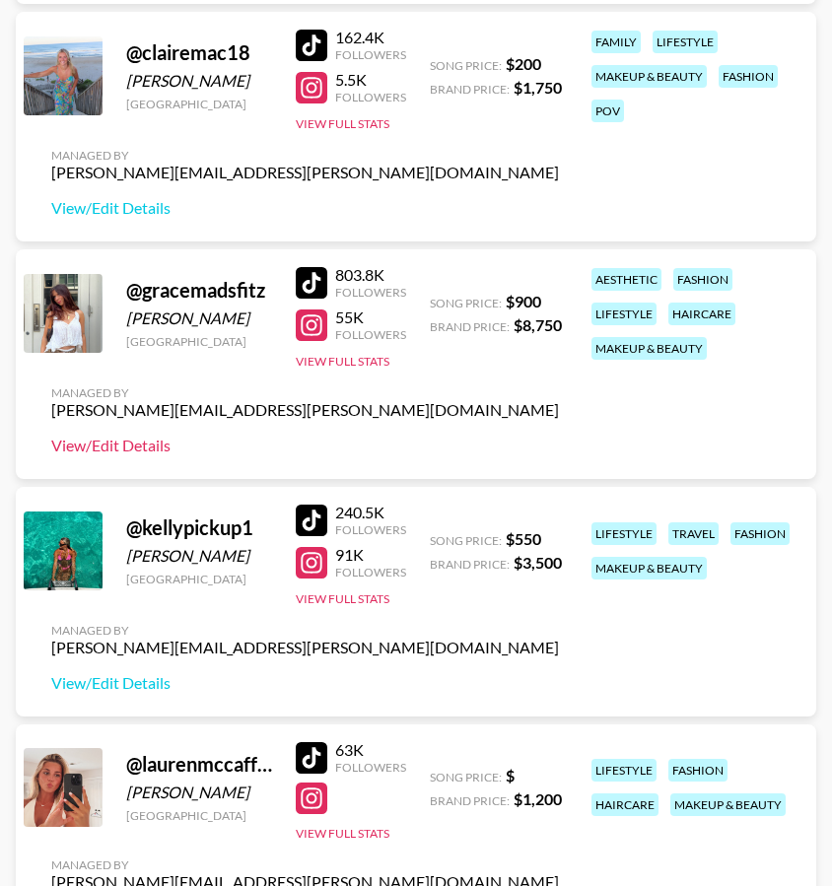
click at [152, 443] on link "View/Edit Details" at bounding box center [305, 446] width 508 height 20
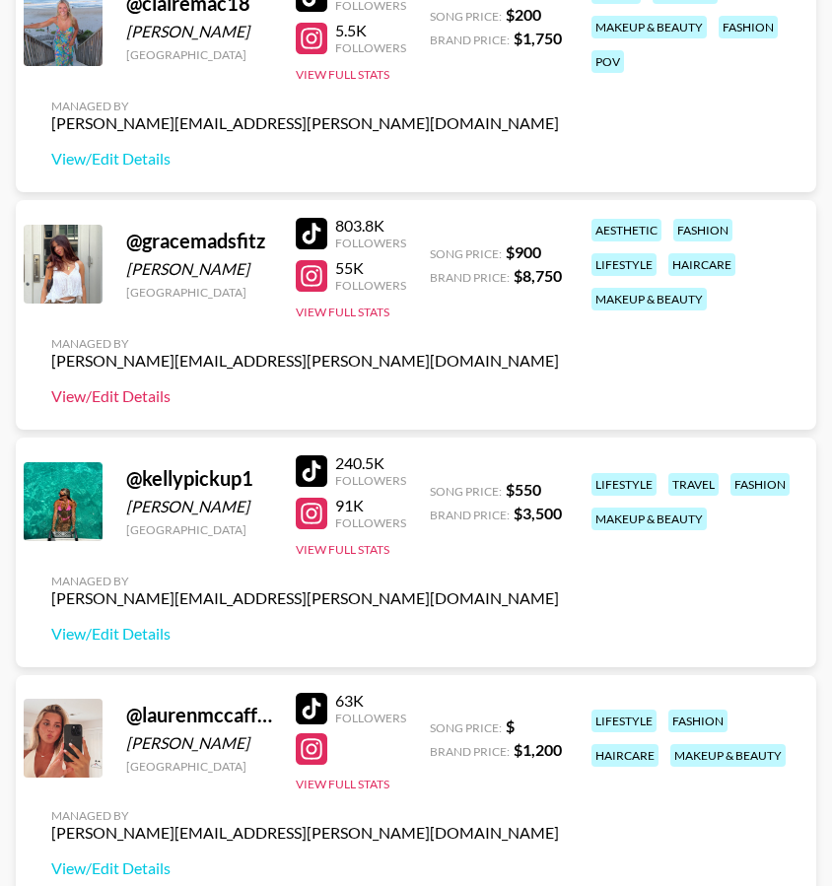
scroll to position [627, 0]
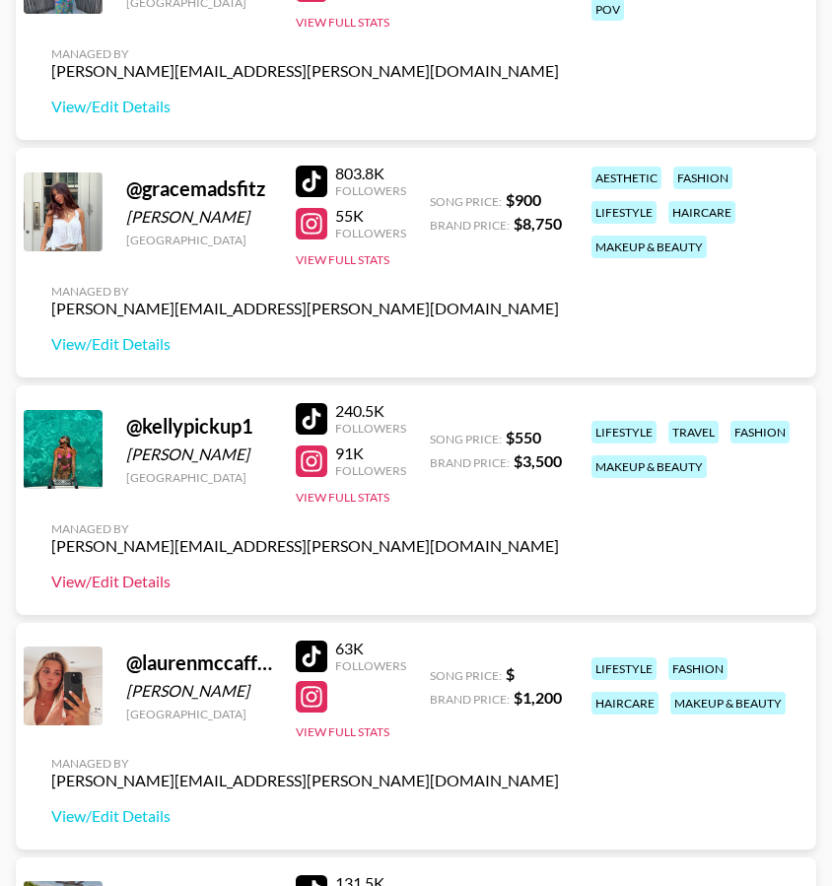
click at [140, 582] on link "View/Edit Details" at bounding box center [305, 582] width 508 height 20
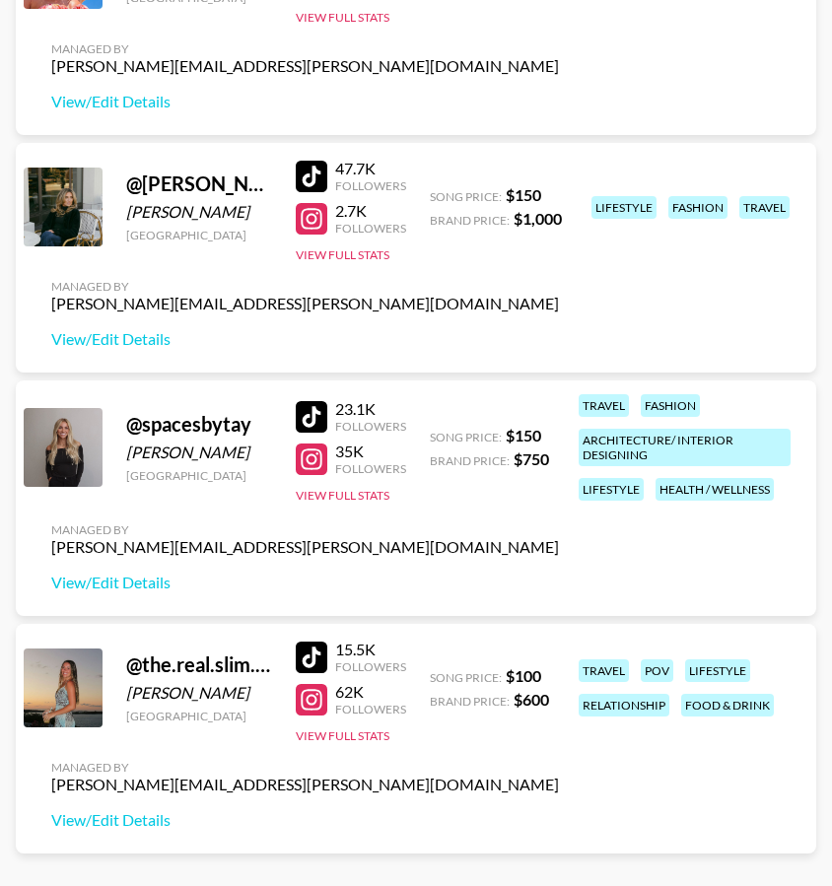
scroll to position [2388, 0]
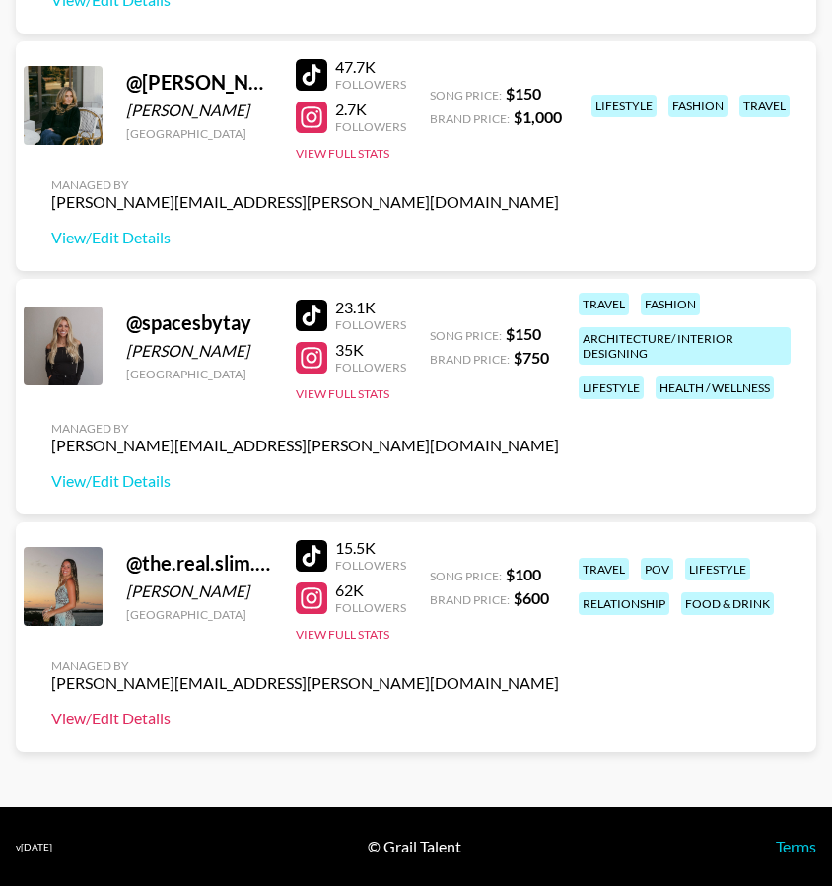
click at [145, 712] on link "View/Edit Details" at bounding box center [305, 719] width 508 height 20
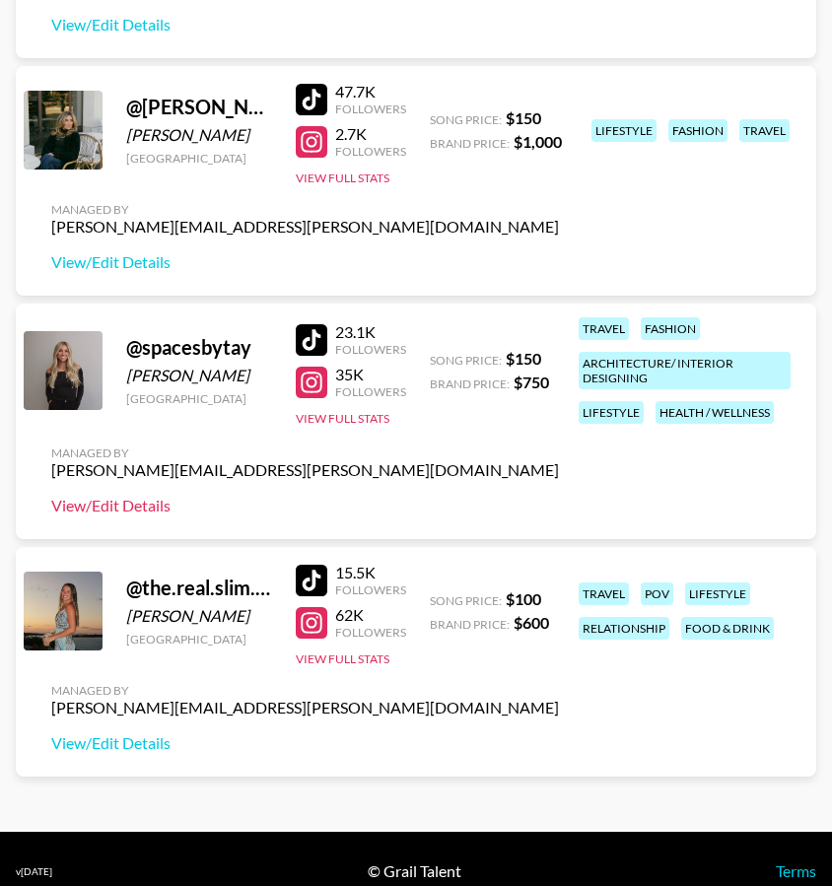
click at [132, 501] on link "View/Edit Details" at bounding box center [305, 506] width 508 height 20
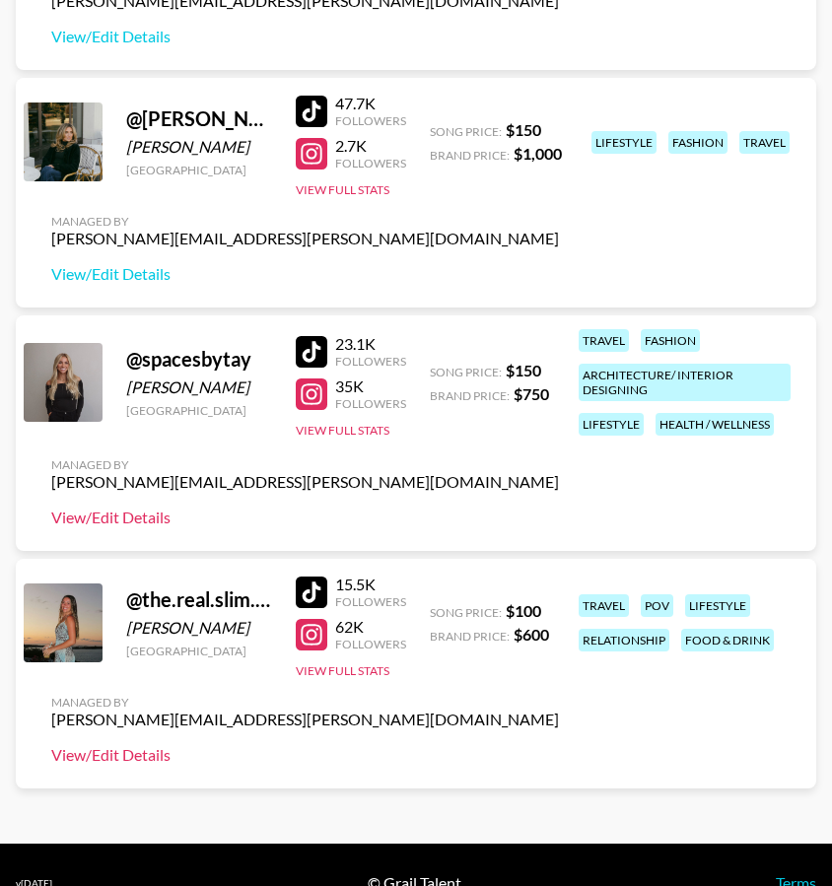
scroll to position [2386, 0]
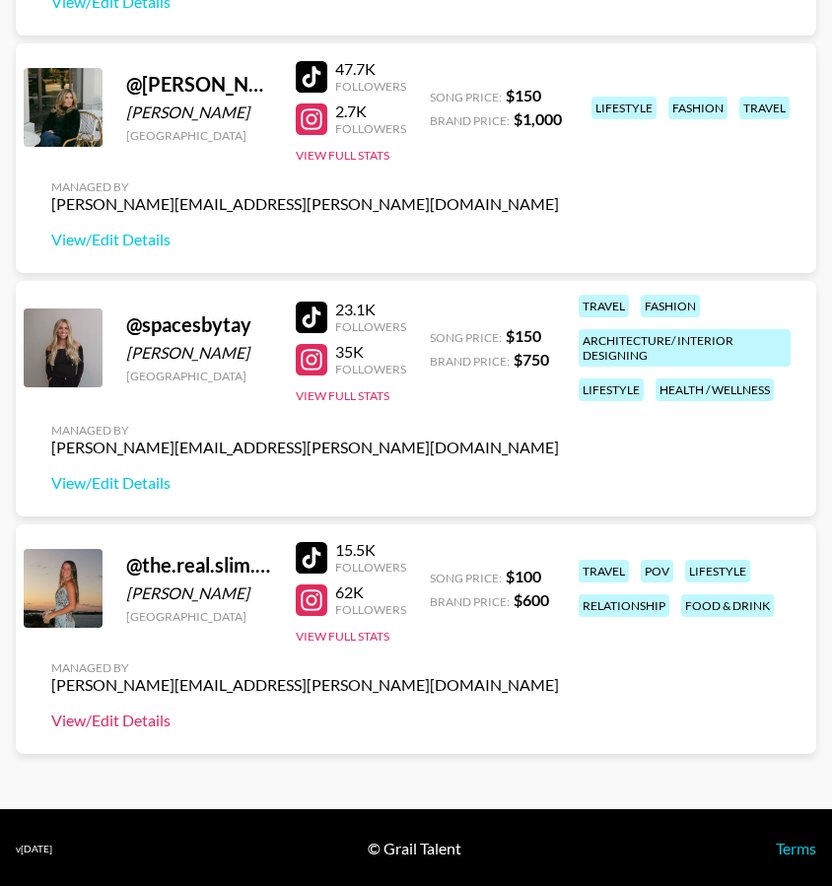
click at [153, 727] on link "View/Edit Details" at bounding box center [305, 721] width 508 height 20
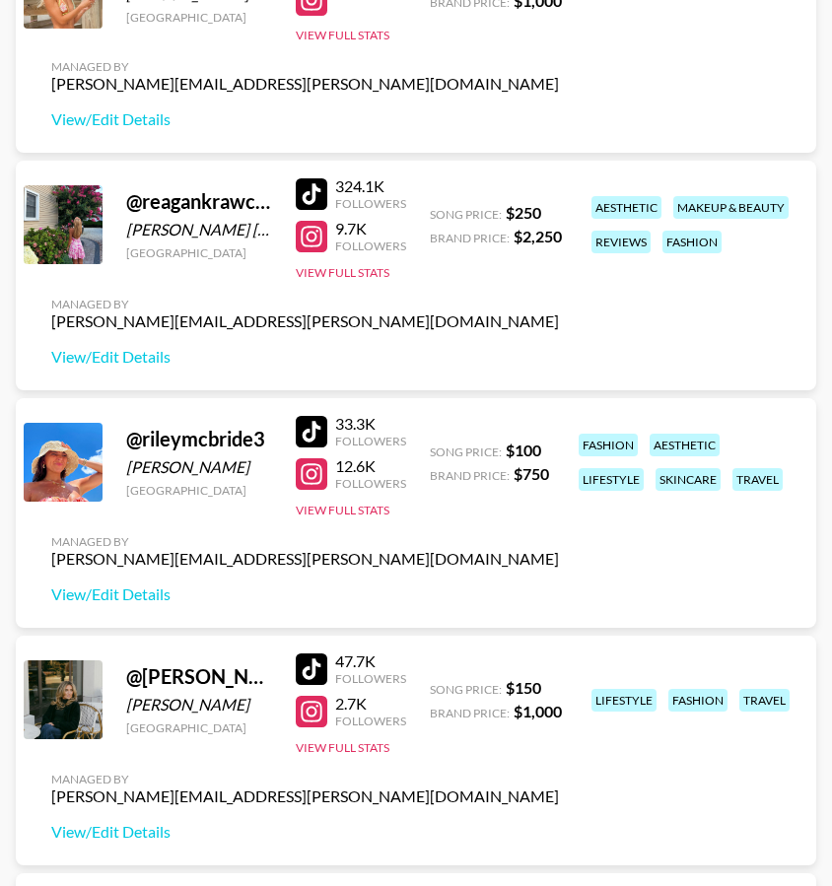
scroll to position [1859, 0]
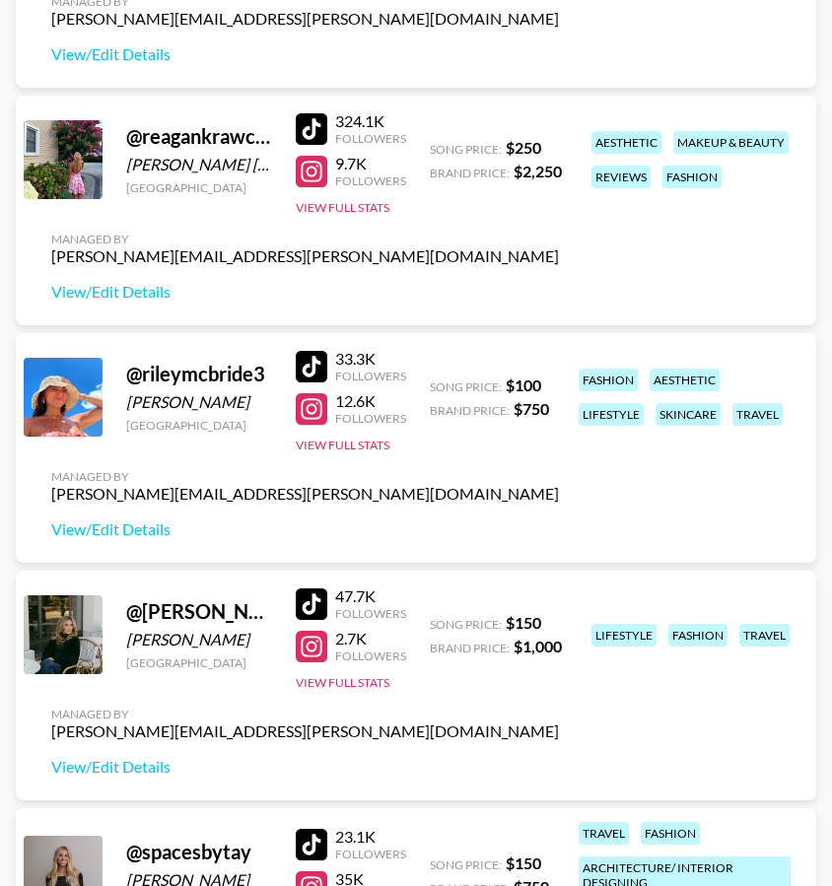
click at [117, 544] on div "Managed By emily.humphrey@grail-talent.com View/Edit Details" at bounding box center [304, 505] width 539 height 102
click at [117, 526] on link "View/Edit Details" at bounding box center [305, 530] width 508 height 20
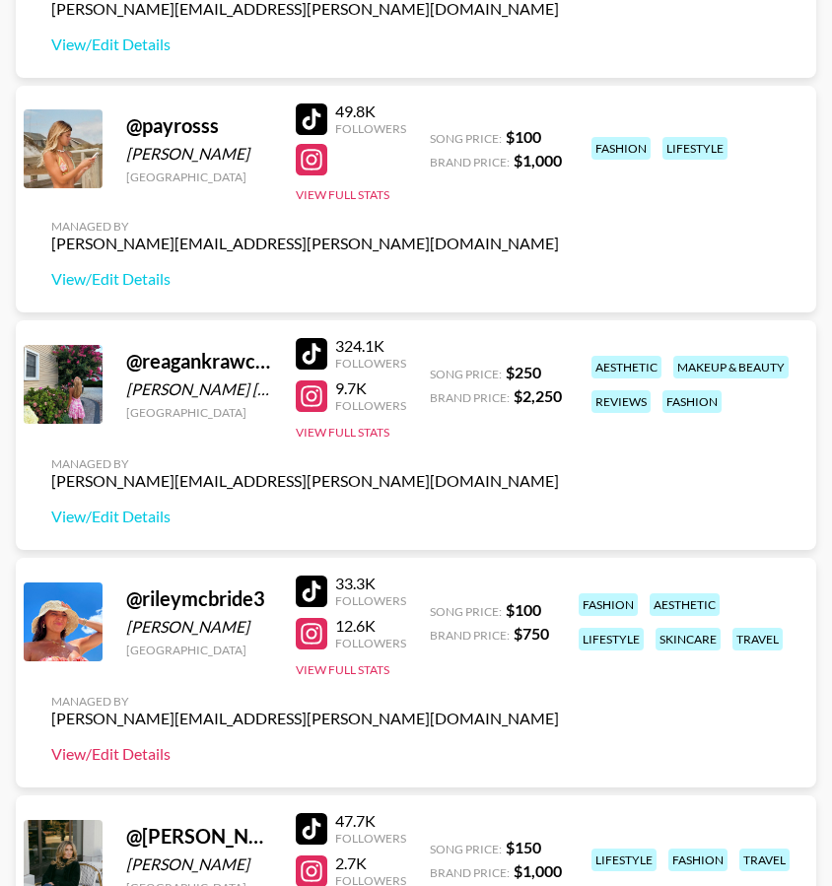
scroll to position [1630, 0]
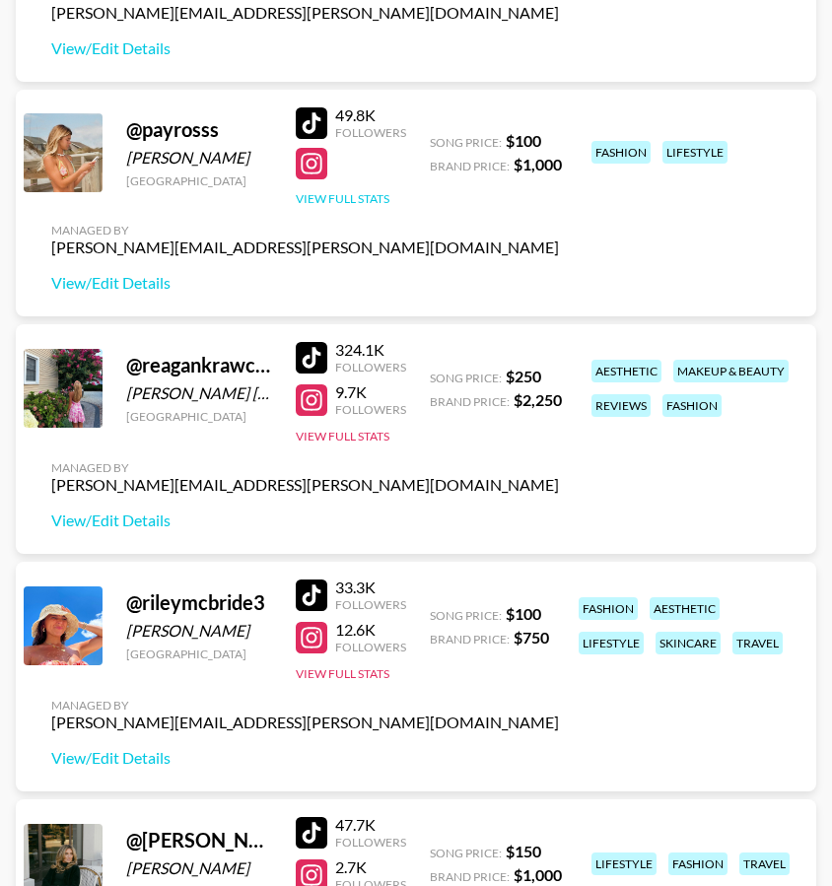
click at [348, 196] on button "View Full Stats" at bounding box center [343, 198] width 94 height 15
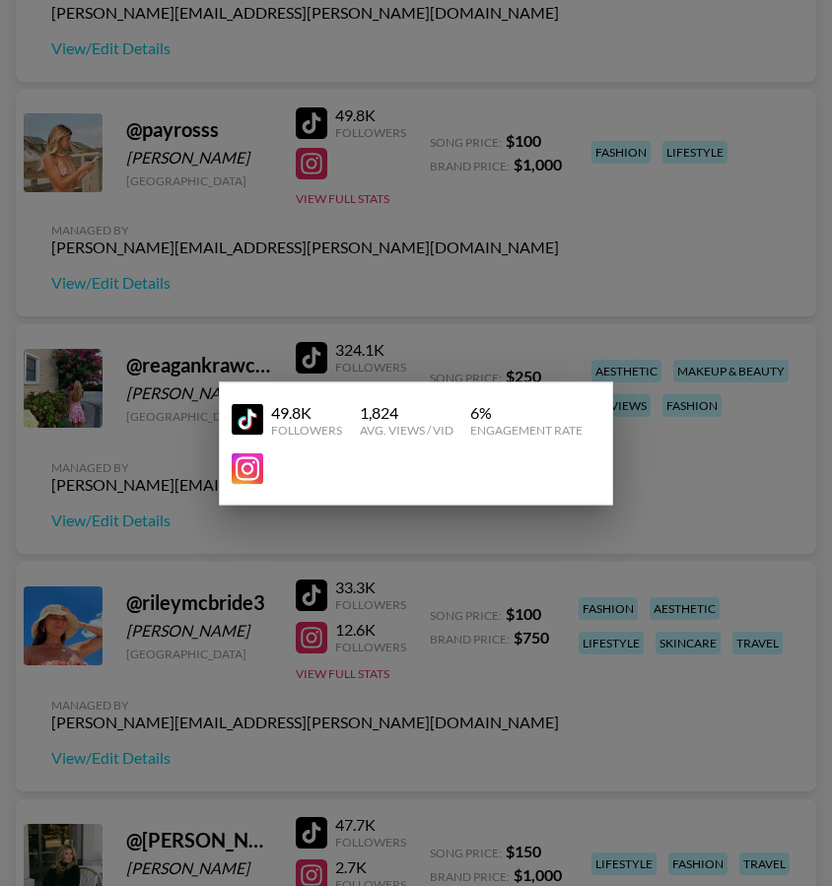
click at [164, 316] on div at bounding box center [416, 443] width 832 height 886
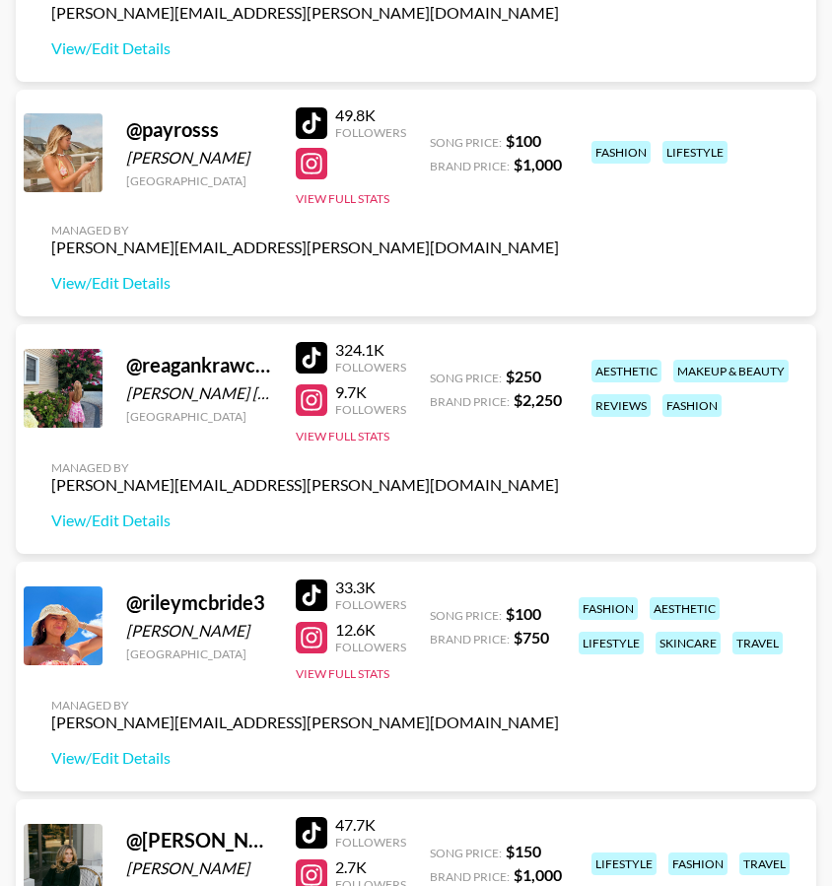
click at [161, 297] on div "Managed By emily.humphrey@grail-talent.com View/Edit Details" at bounding box center [304, 258] width 539 height 102
click at [156, 275] on link "View/Edit Details" at bounding box center [305, 283] width 508 height 20
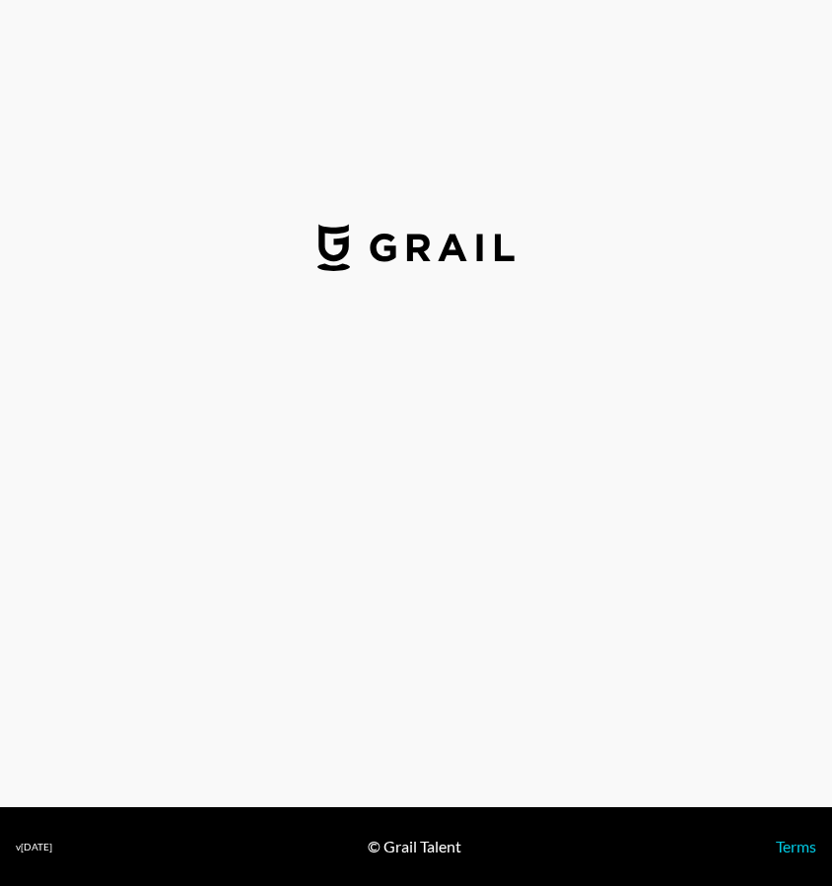
select select "USD"
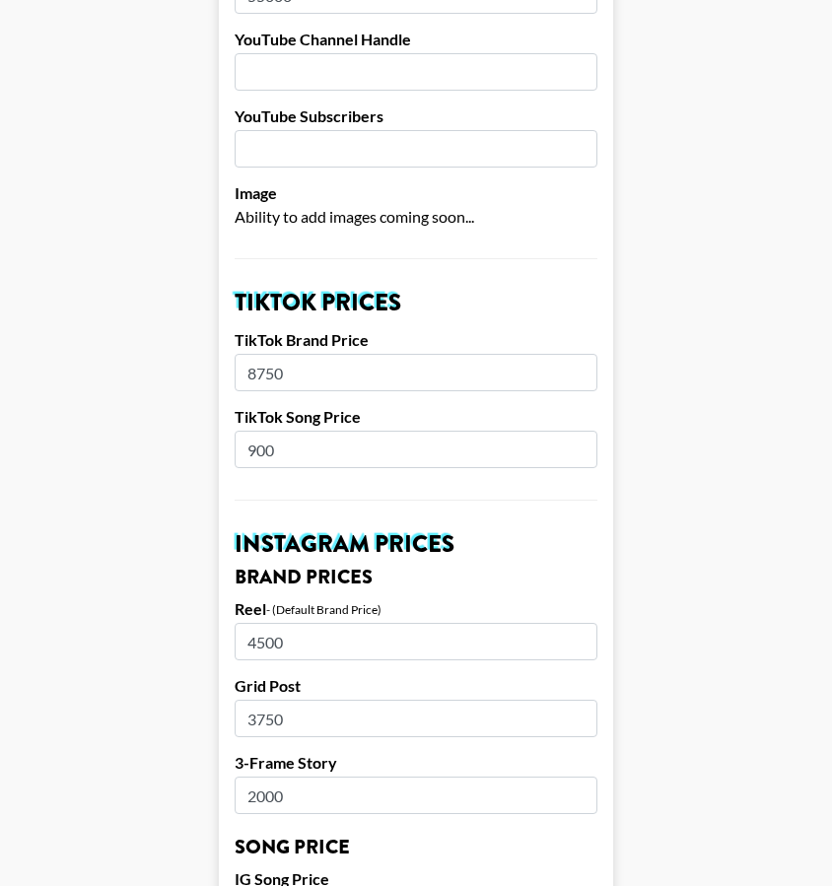
scroll to position [569, 0]
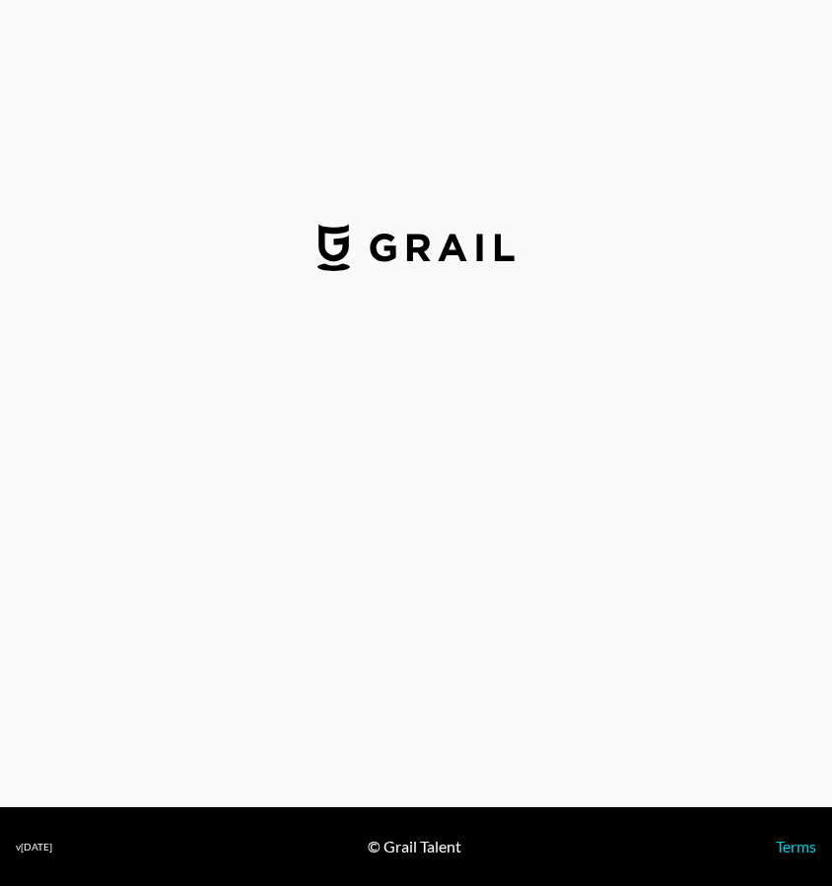
select select "USD"
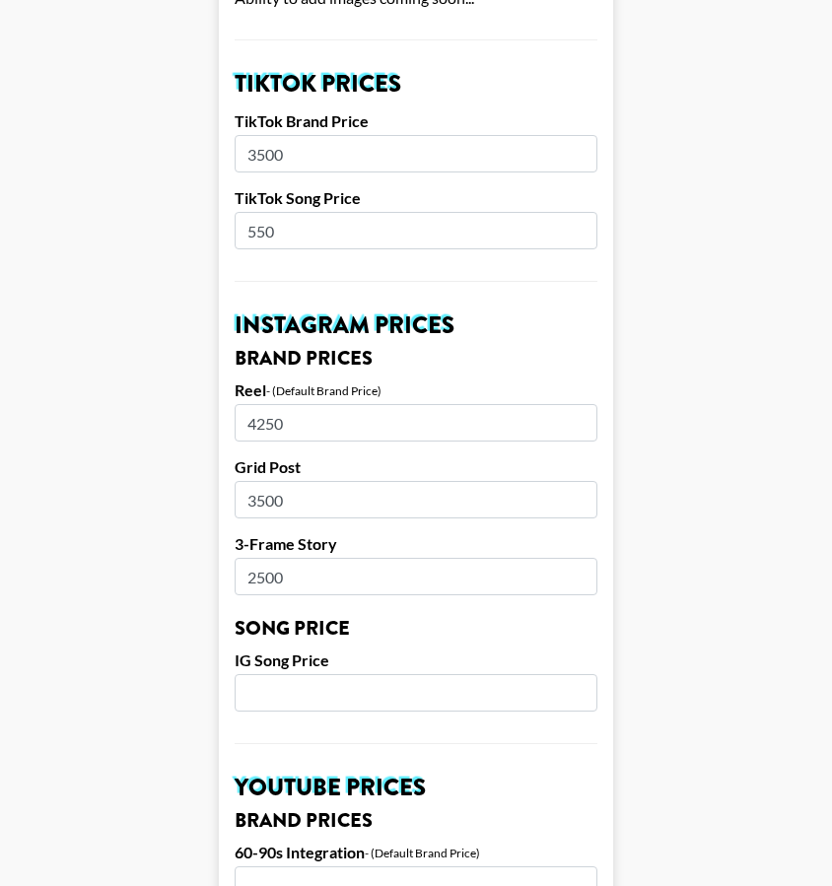
scroll to position [691, 0]
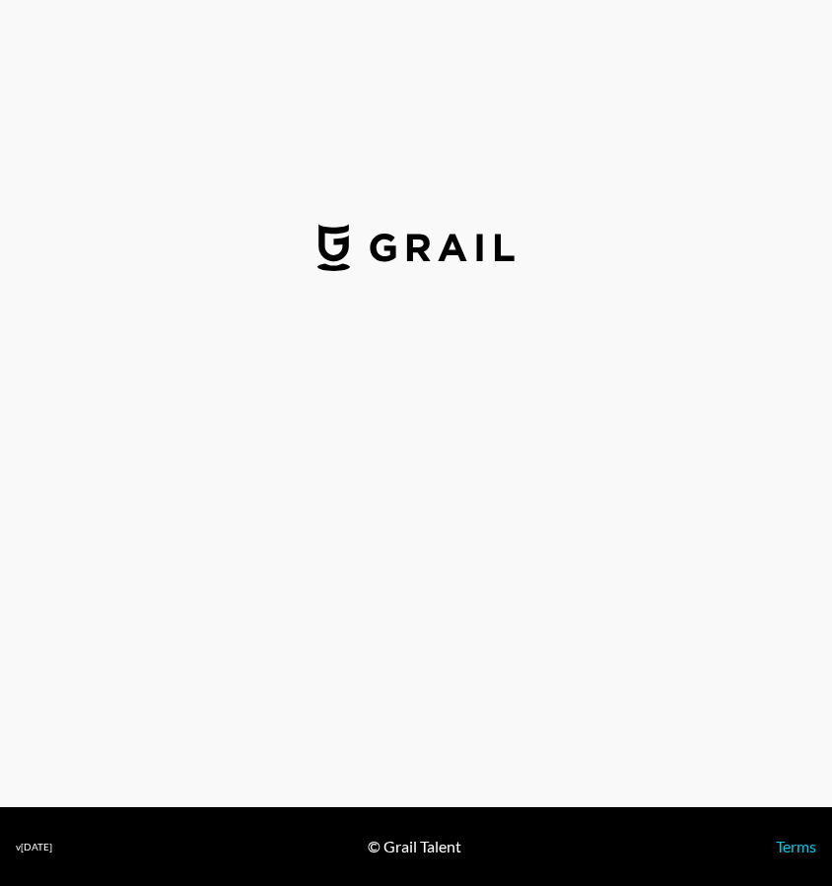
select select "USD"
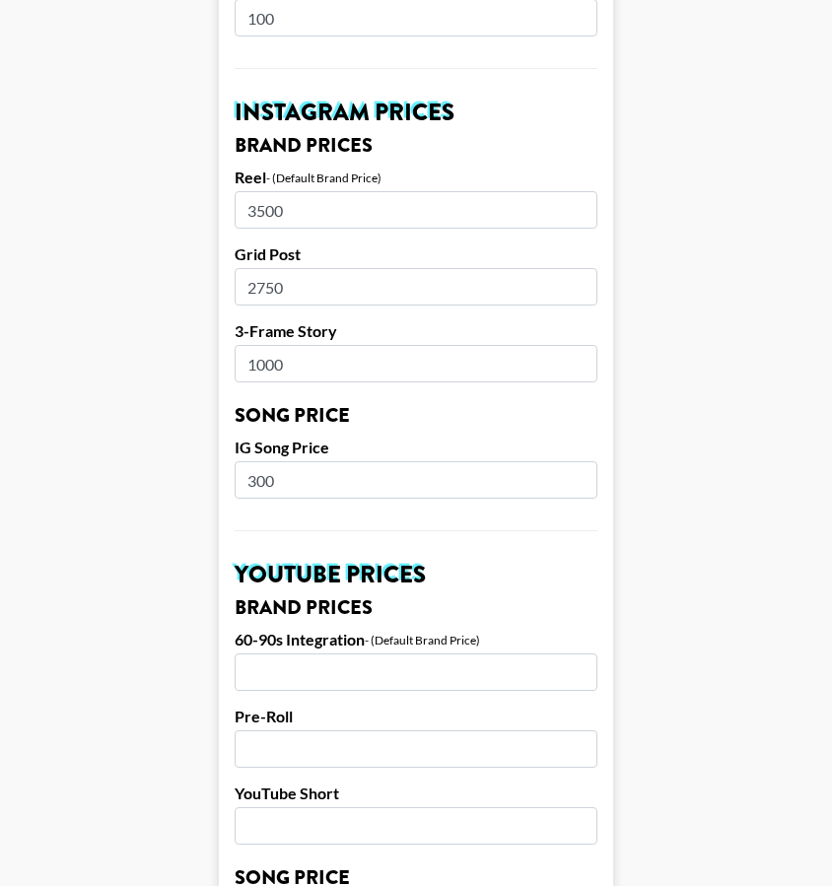
scroll to position [897, 0]
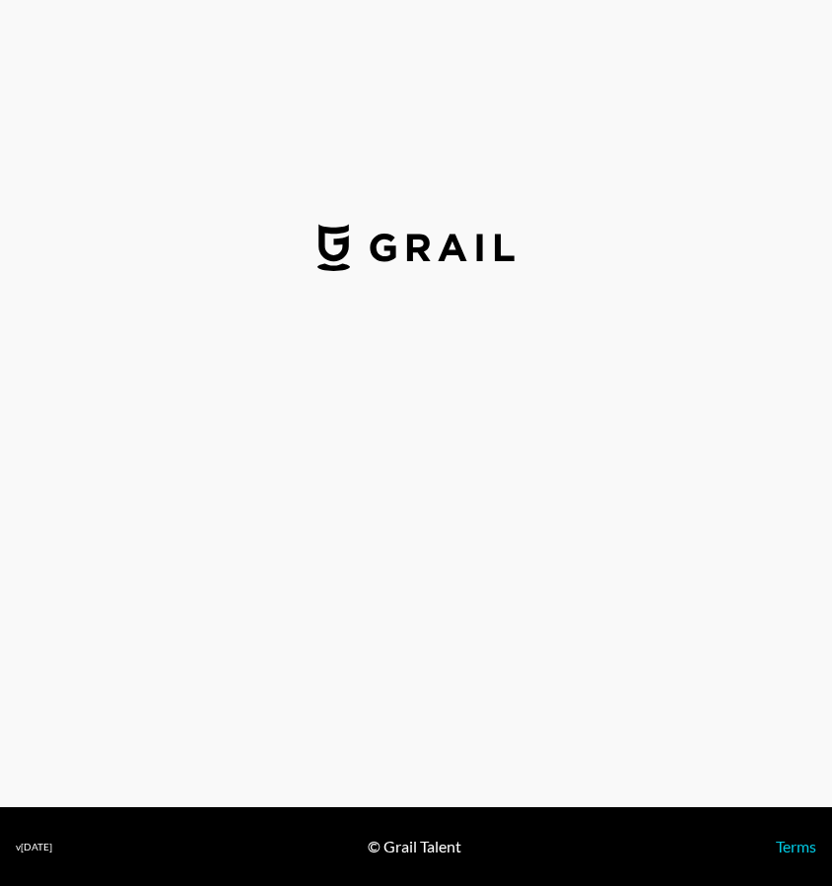
select select "USD"
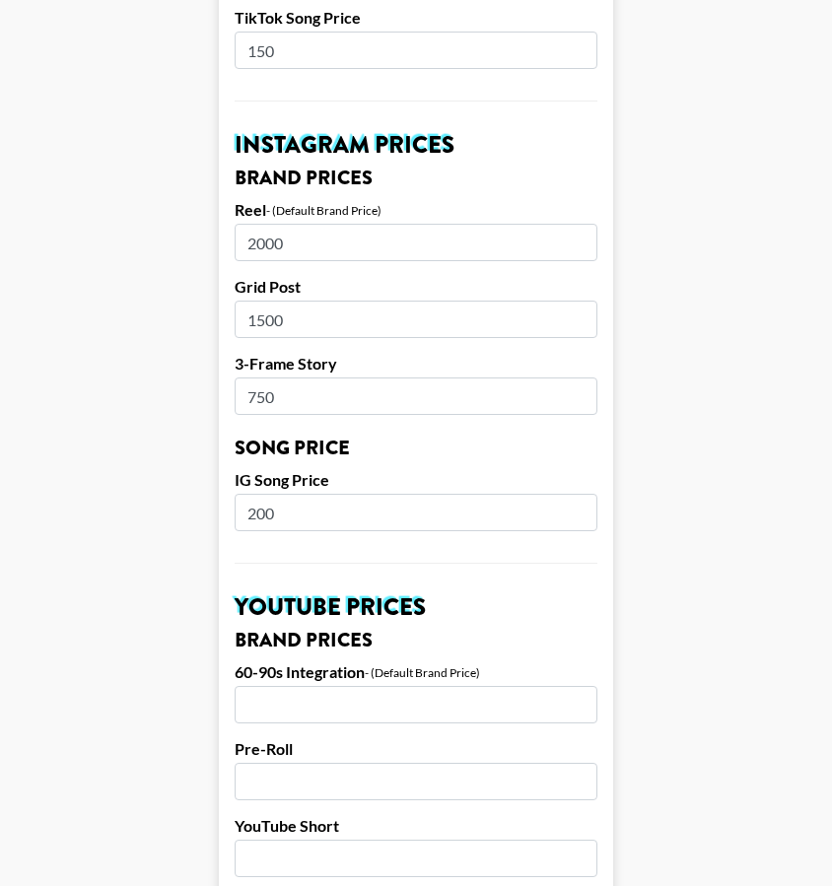
scroll to position [865, 0]
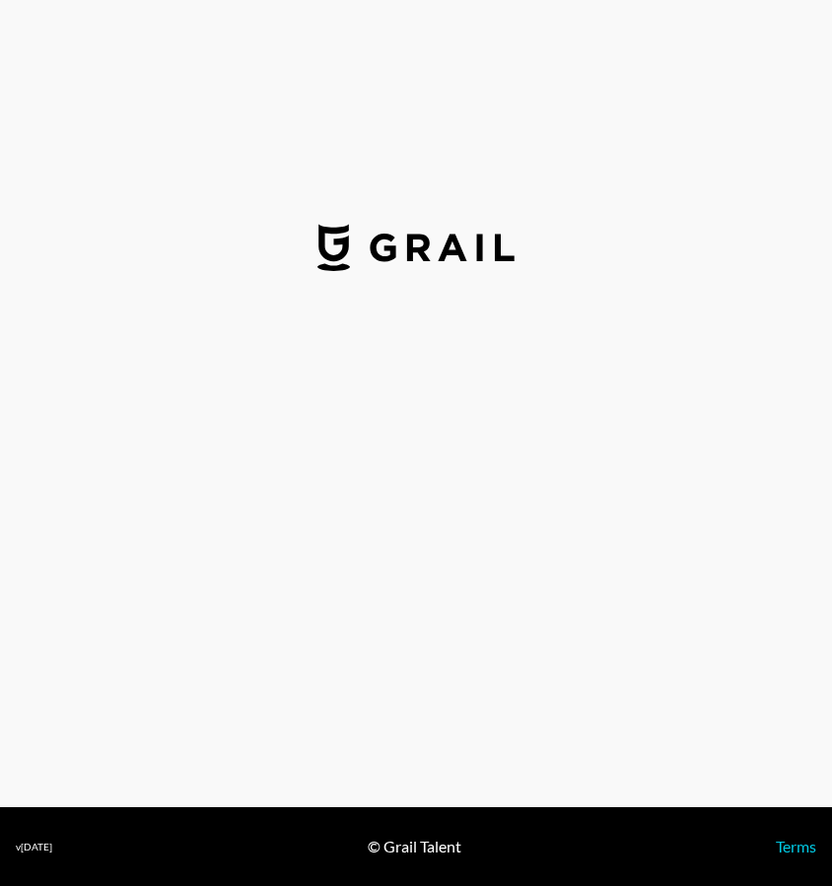
select select "USD"
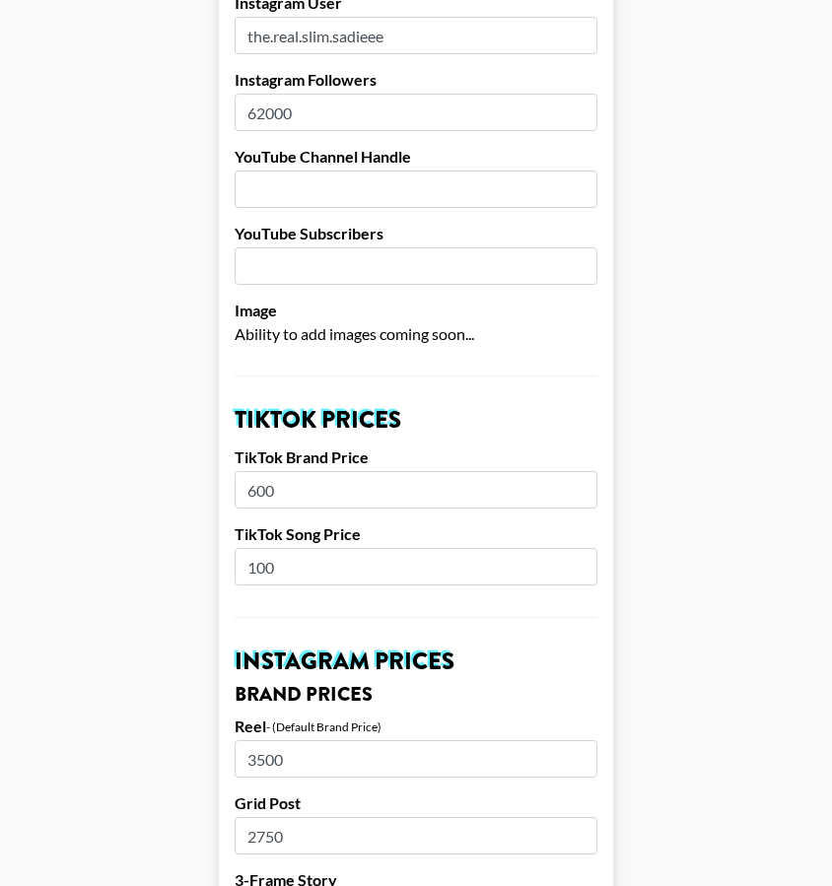
scroll to position [567, 0]
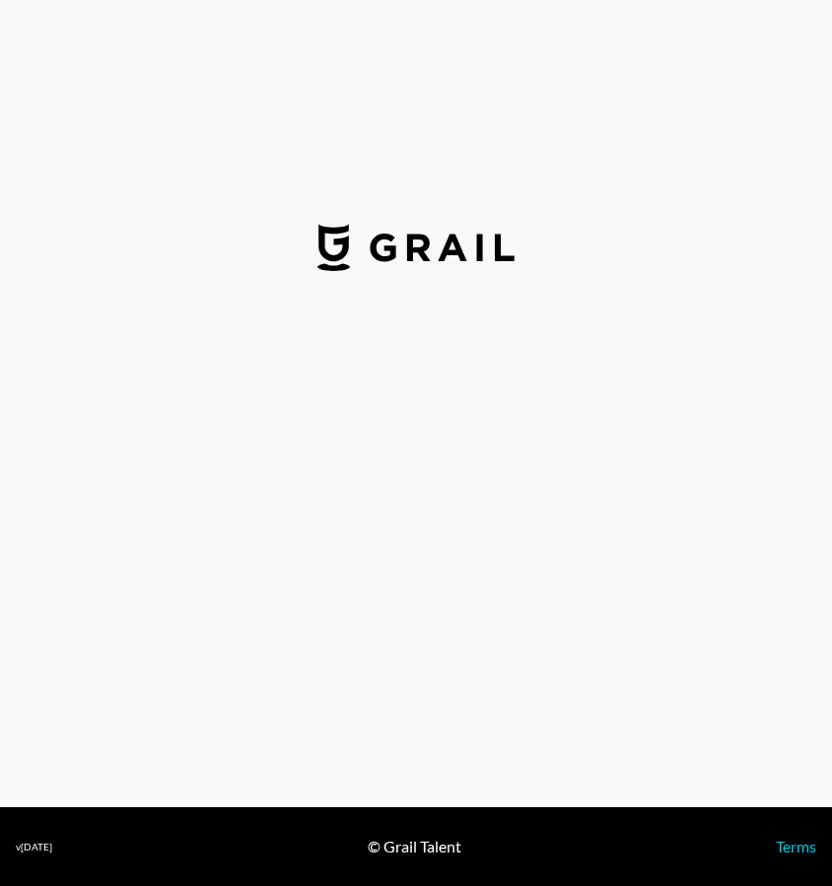
select select "USD"
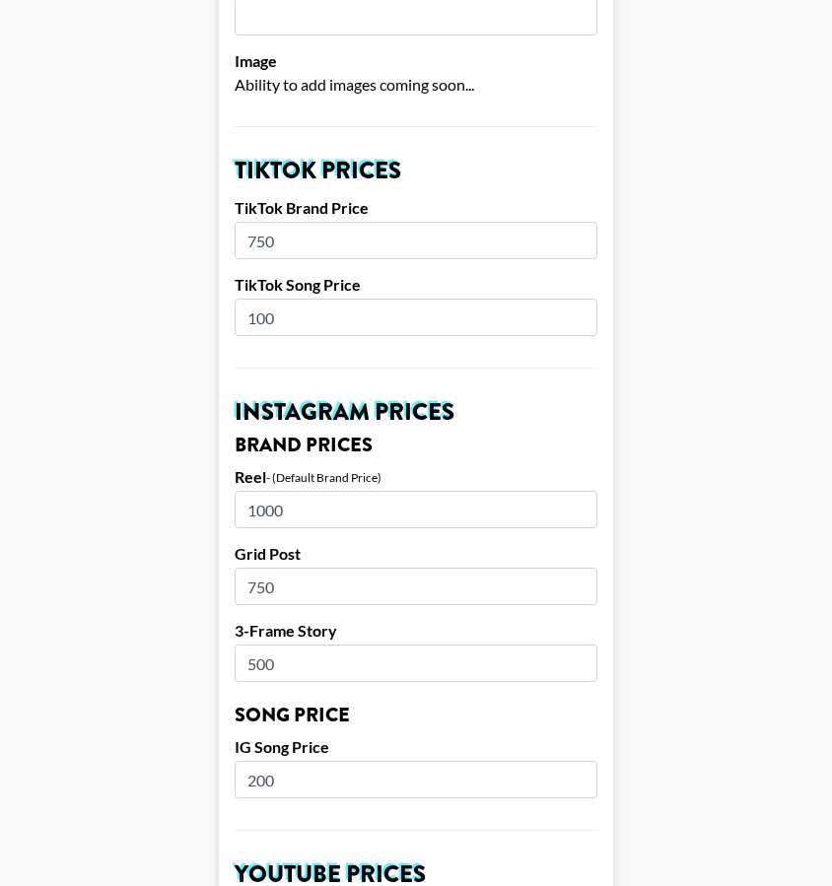
scroll to position [602, 0]
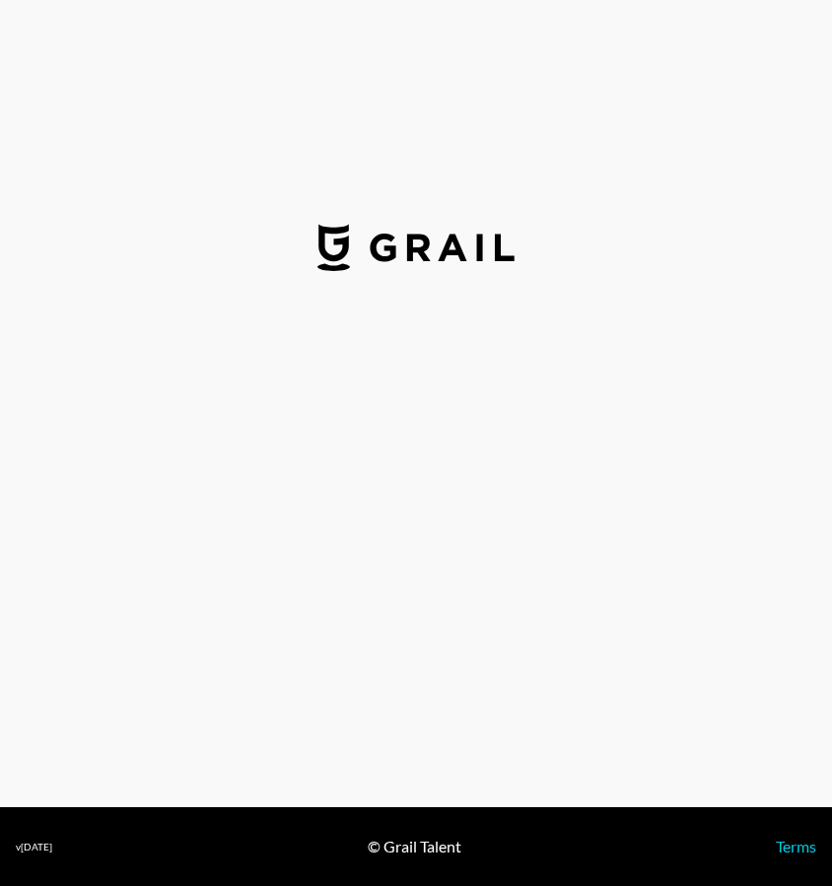
select select "USD"
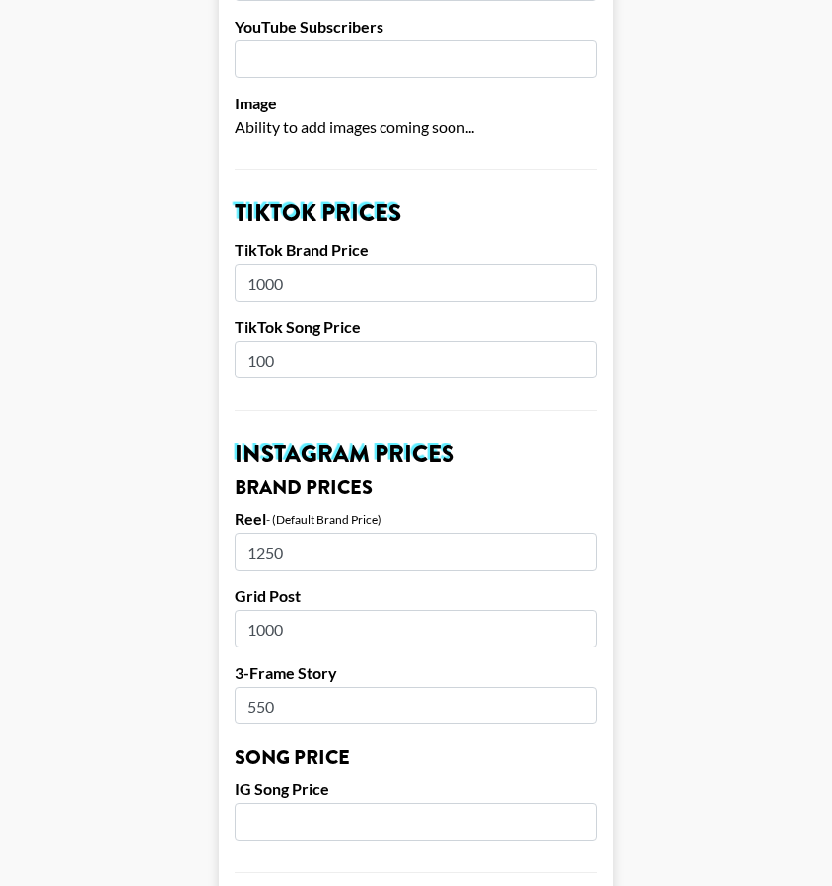
scroll to position [577, 0]
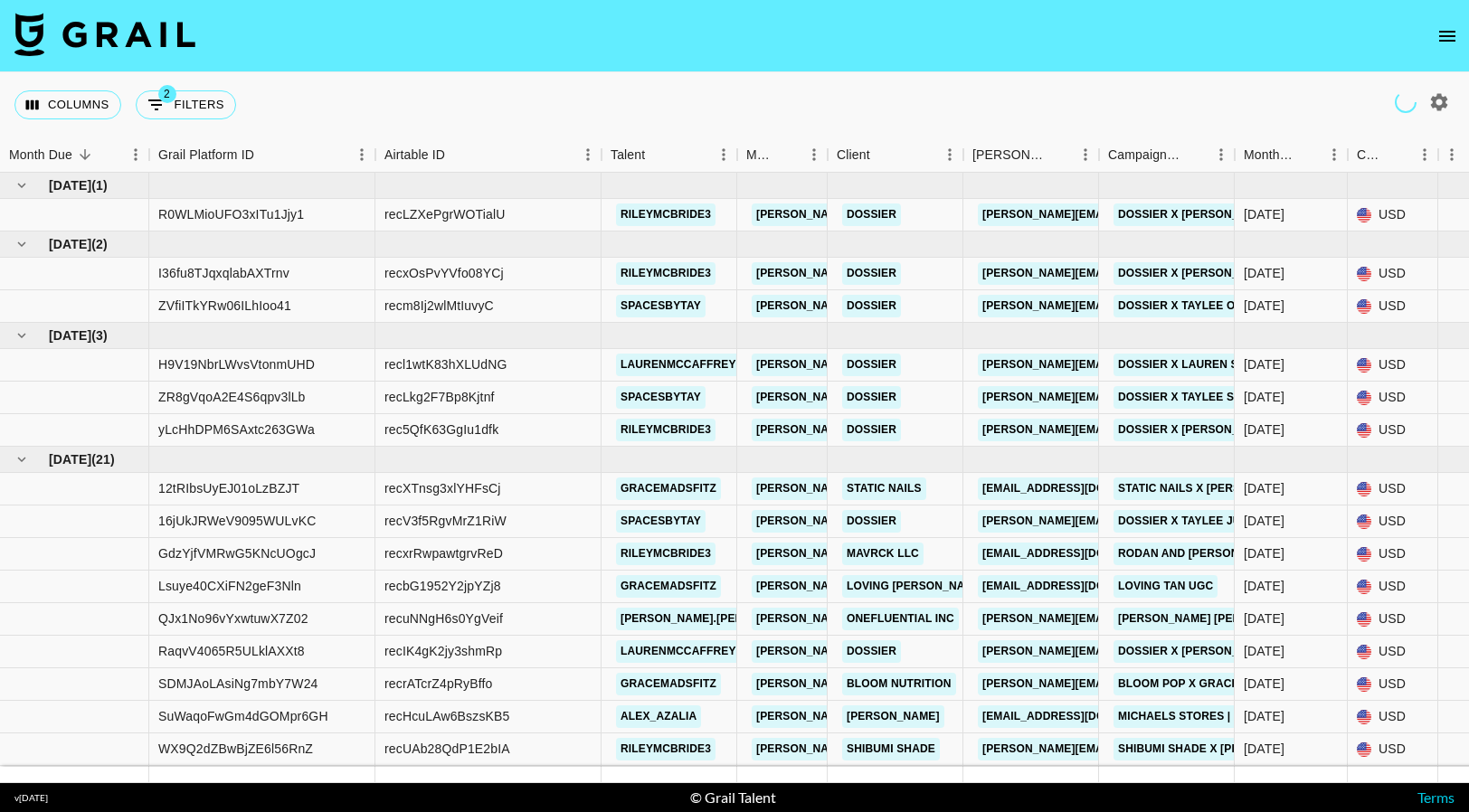
click at [1444, 33] on icon "open drawer" at bounding box center [1448, 37] width 22 height 22
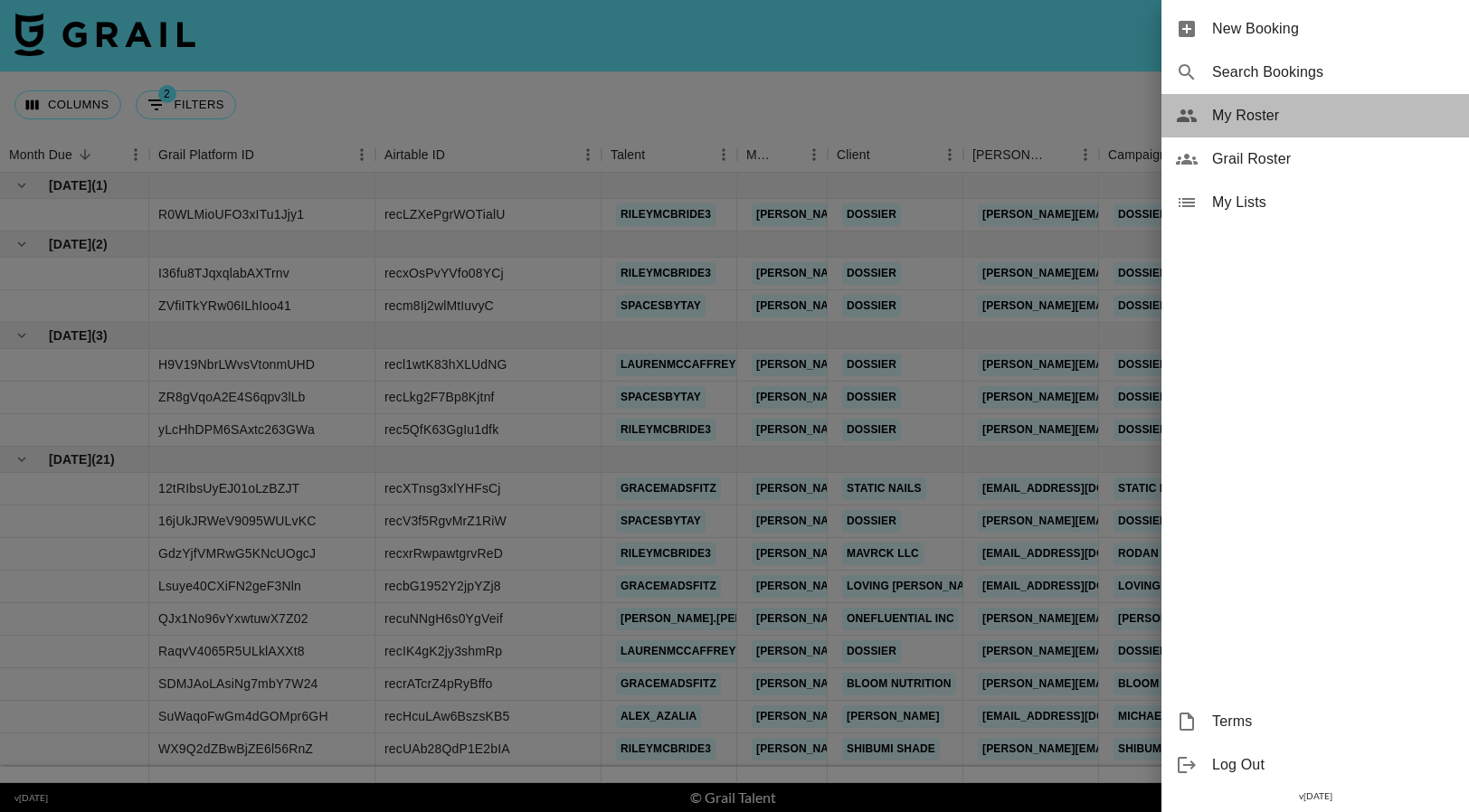
click at [1363, 123] on span "My Roster" at bounding box center [1333, 116] width 242 height 22
